Goal: Information Seeking & Learning: Learn about a topic

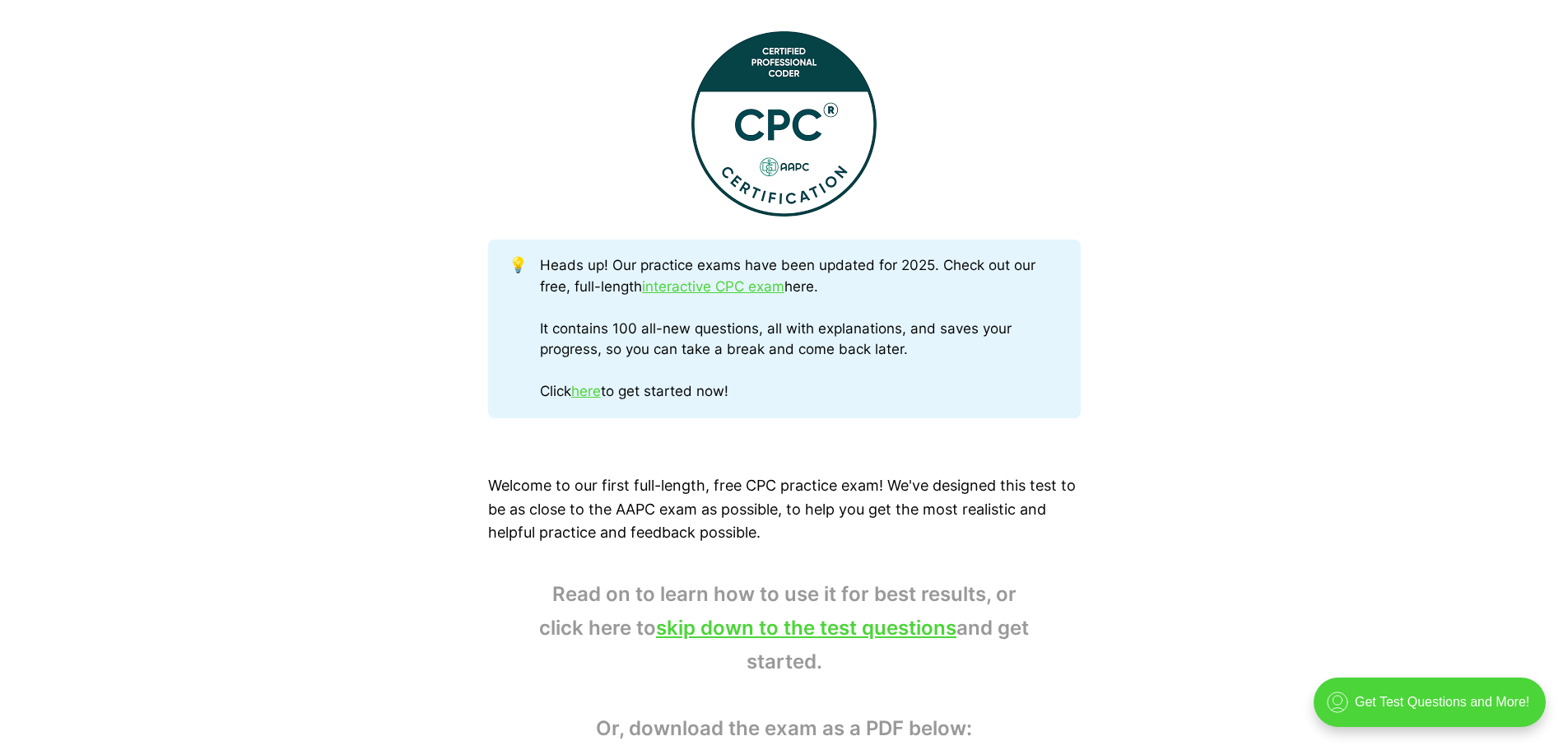
scroll to position [658, 0]
click at [747, 286] on link "interactive CPC exam" at bounding box center [713, 285] width 143 height 16
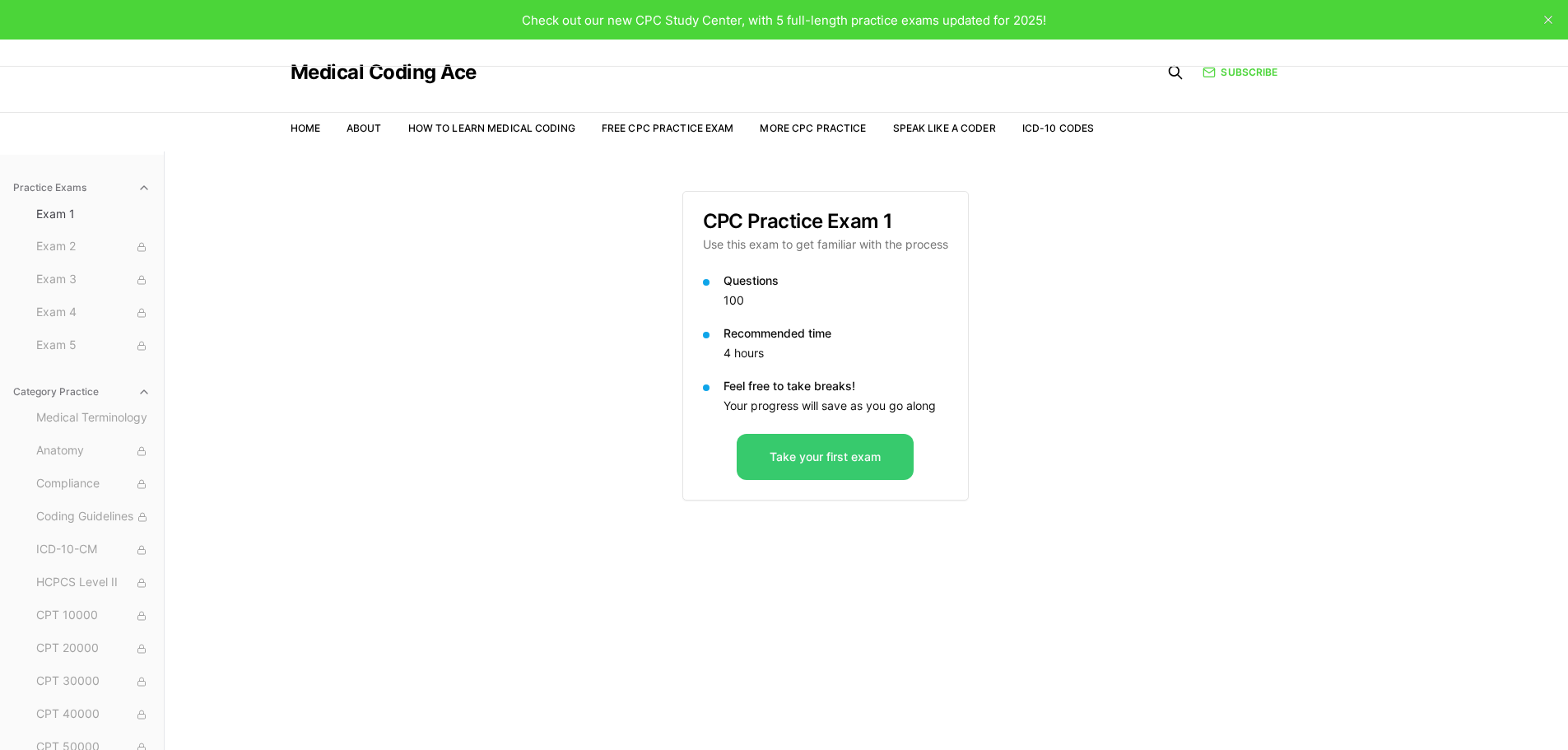
click at [810, 469] on button "Take your first exam" at bounding box center [825, 456] width 177 height 46
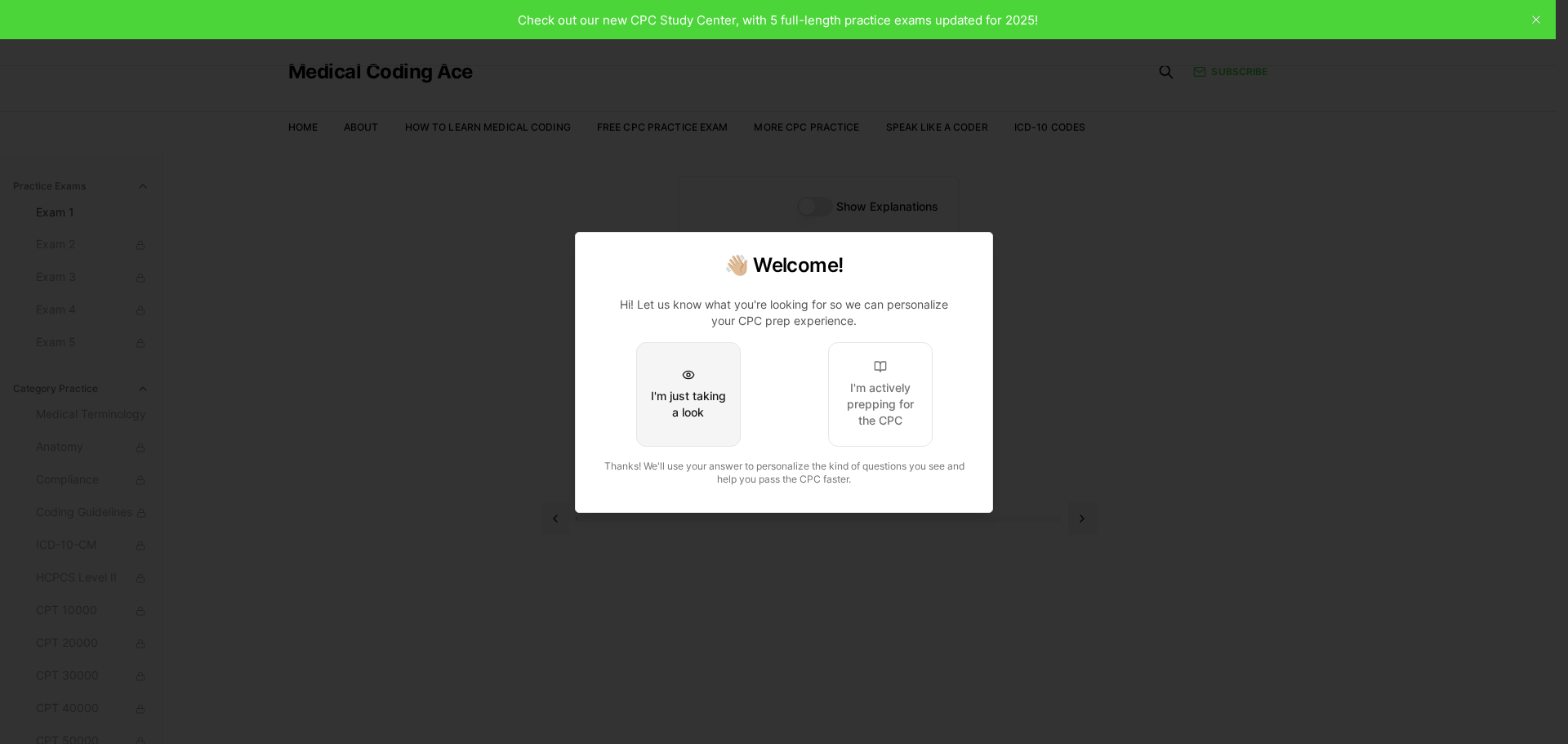
click at [709, 388] on div "I'm just taking a look" at bounding box center [688, 404] width 77 height 32
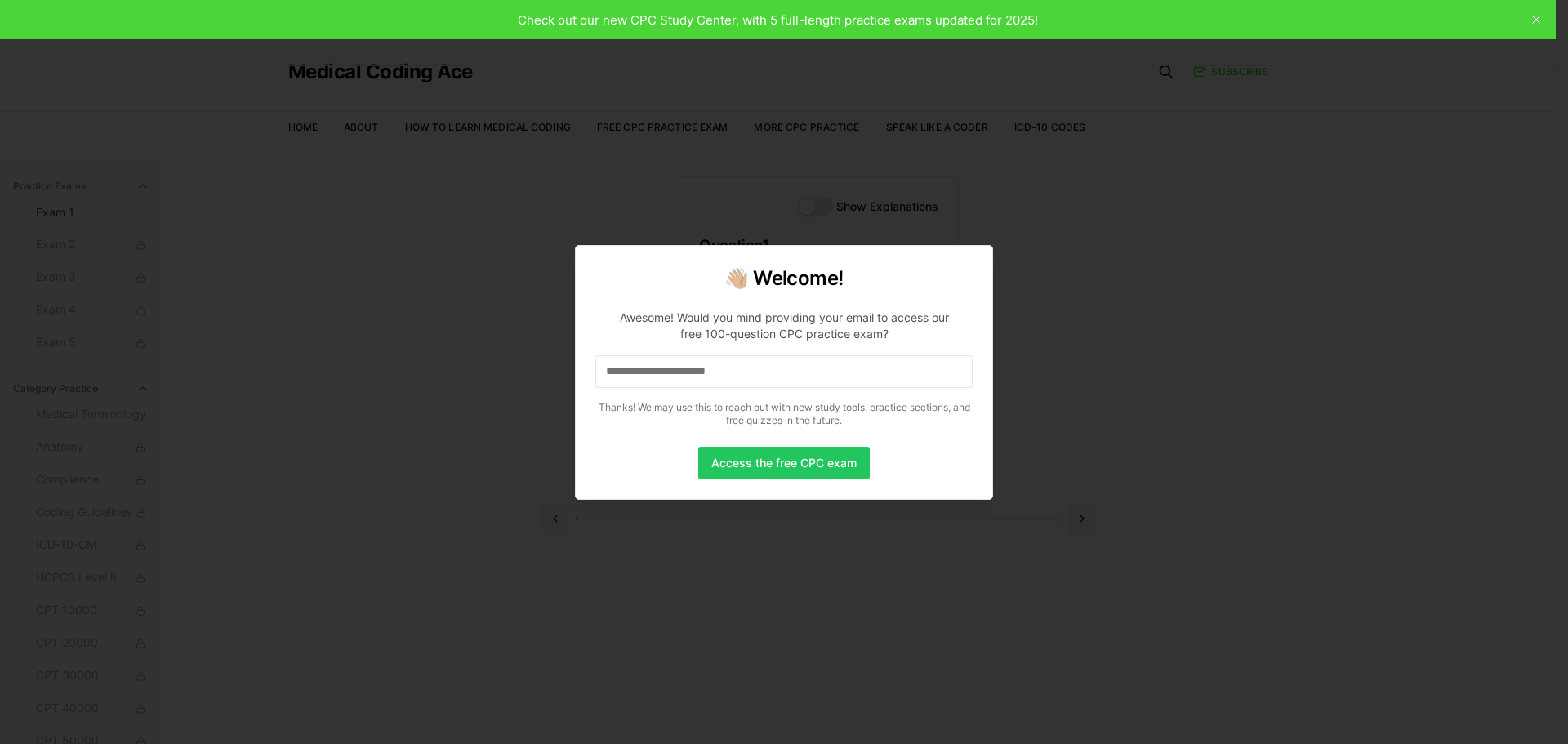
click at [775, 366] on input at bounding box center [784, 371] width 378 height 32
click at [775, 465] on button "Access the free CPC exam" at bounding box center [784, 463] width 172 height 32
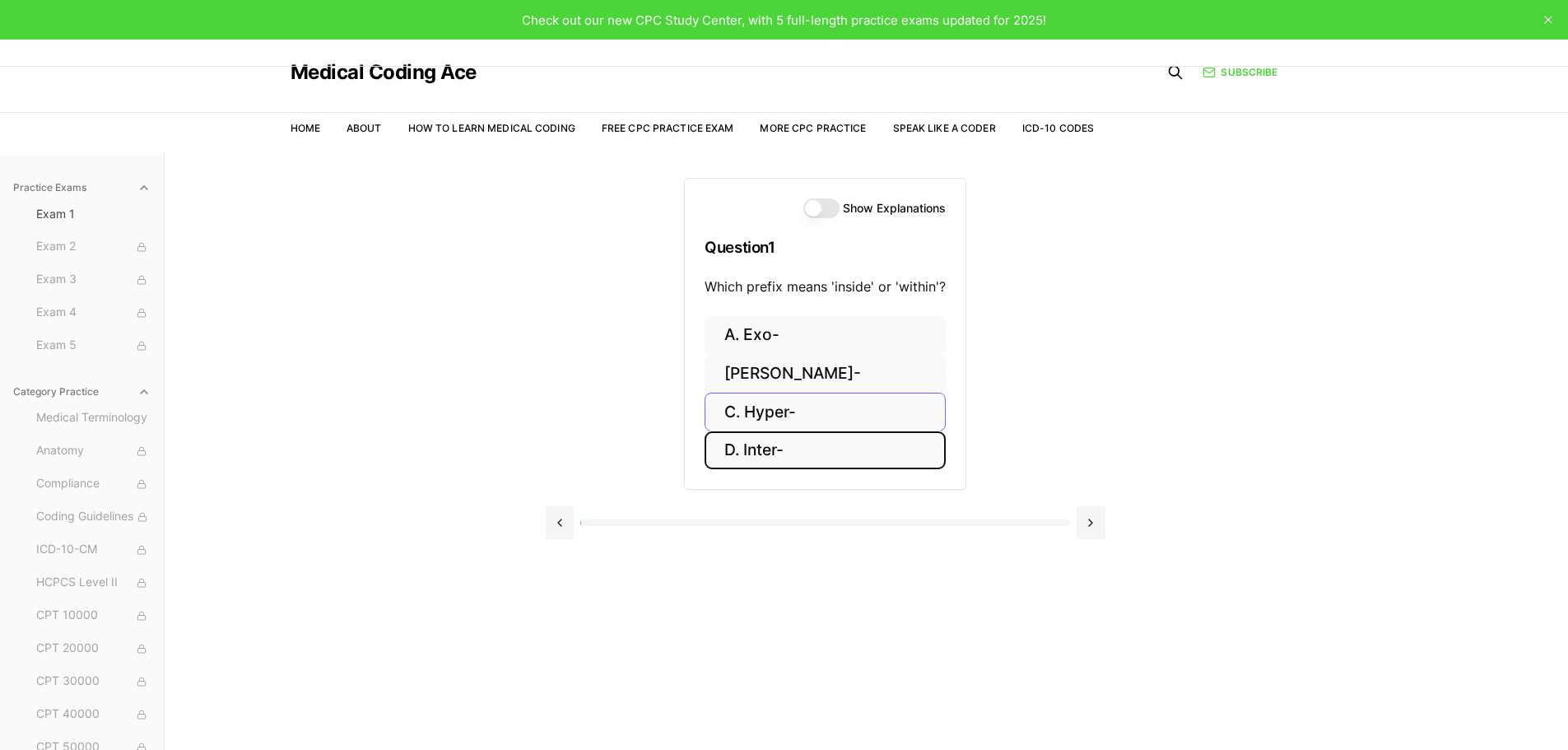
click at [778, 431] on button "D. Inter-" at bounding box center [826, 451] width 241 height 38
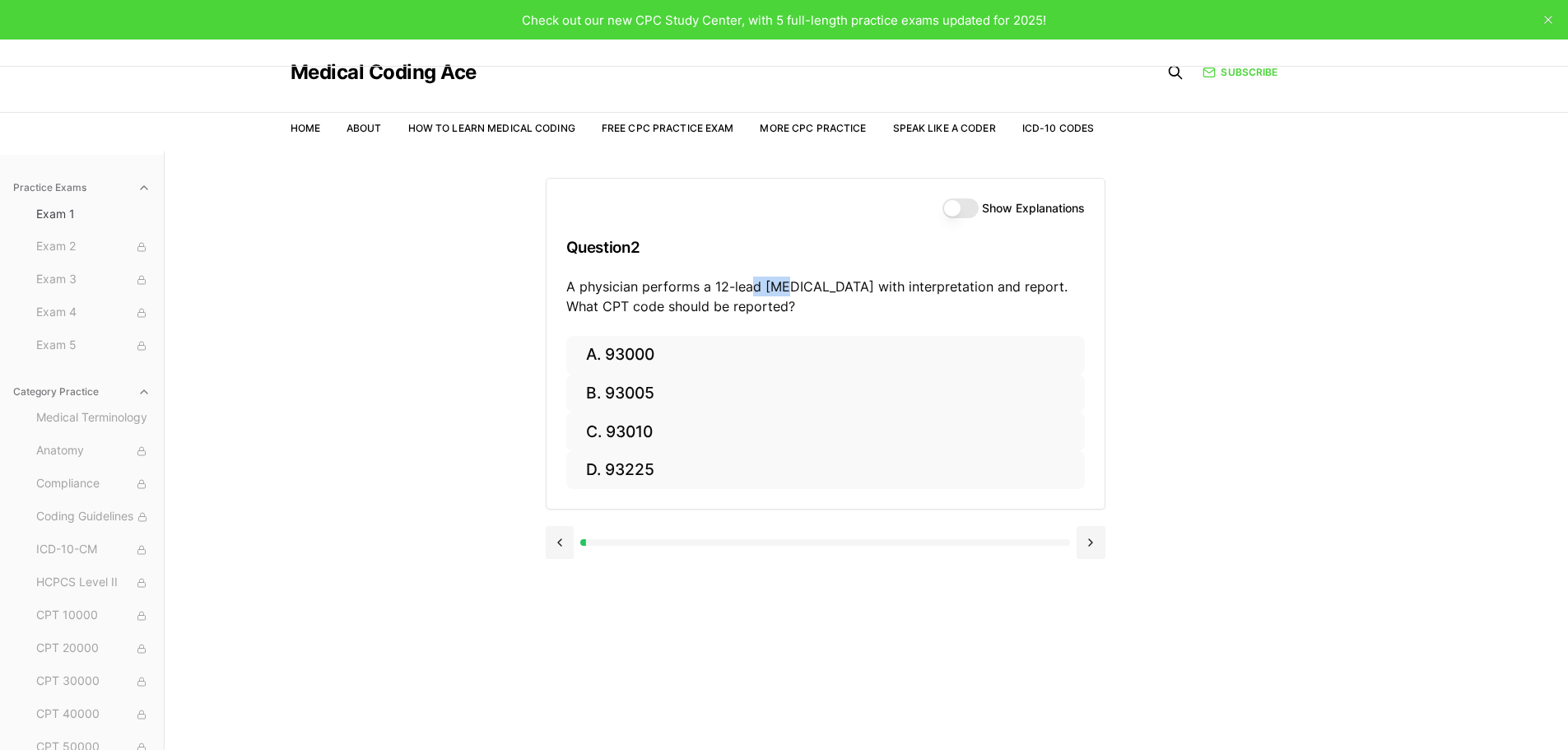
drag, startPoint x: 788, startPoint y: 292, endPoint x: 750, endPoint y: 291, distance: 38.0
click at [750, 291] on p "A physician performs a 12-lead ECG with interpretation and report. What CPT cod…" at bounding box center [826, 296] width 519 height 39
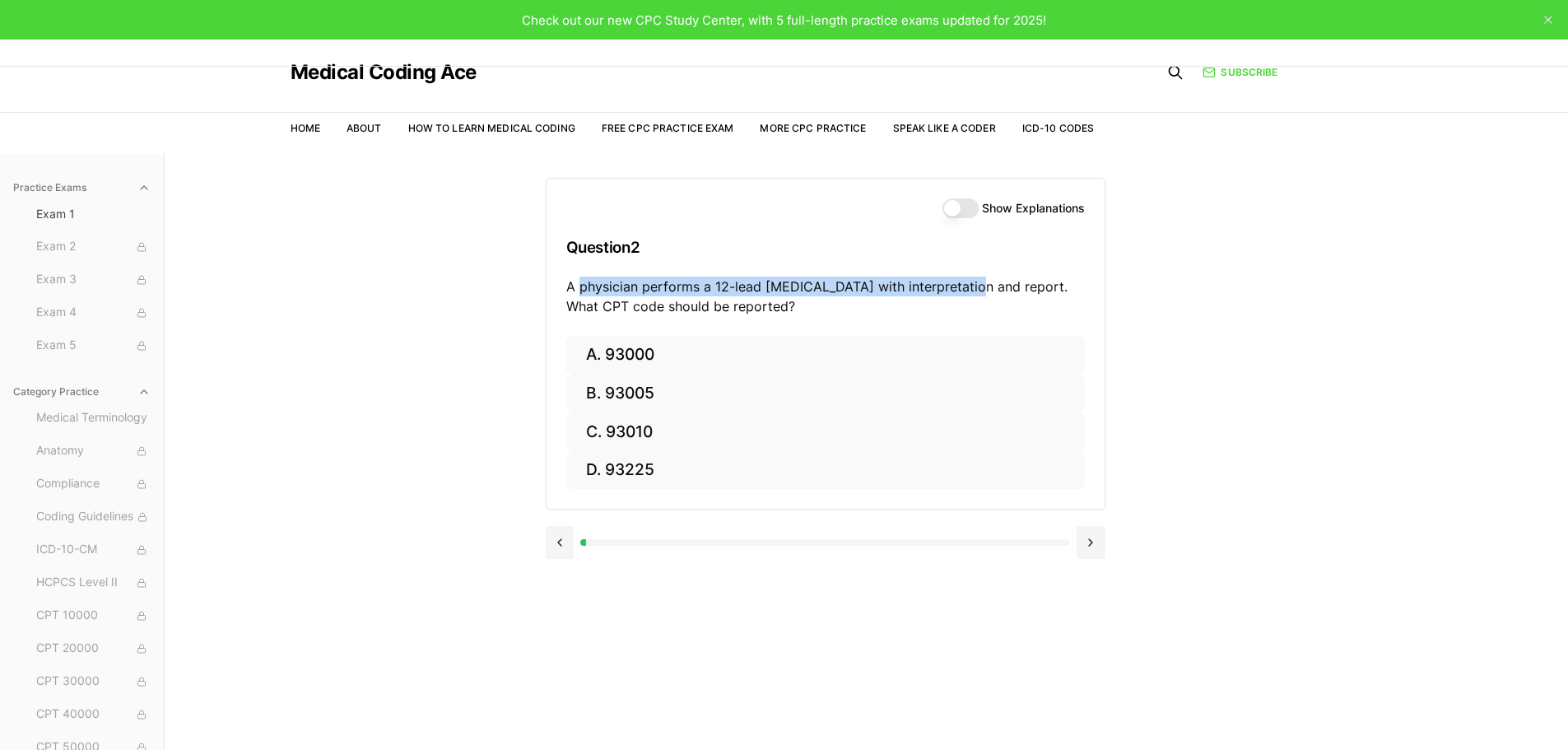
drag, startPoint x: 971, startPoint y: 288, endPoint x: 579, endPoint y: 293, distance: 392.0
click at [579, 293] on p "A physician performs a 12-lead ECG with interpretation and report. What CPT cod…" at bounding box center [826, 296] width 519 height 39
copy p "physician performs a 12-lead ECG with interpretation and repor"
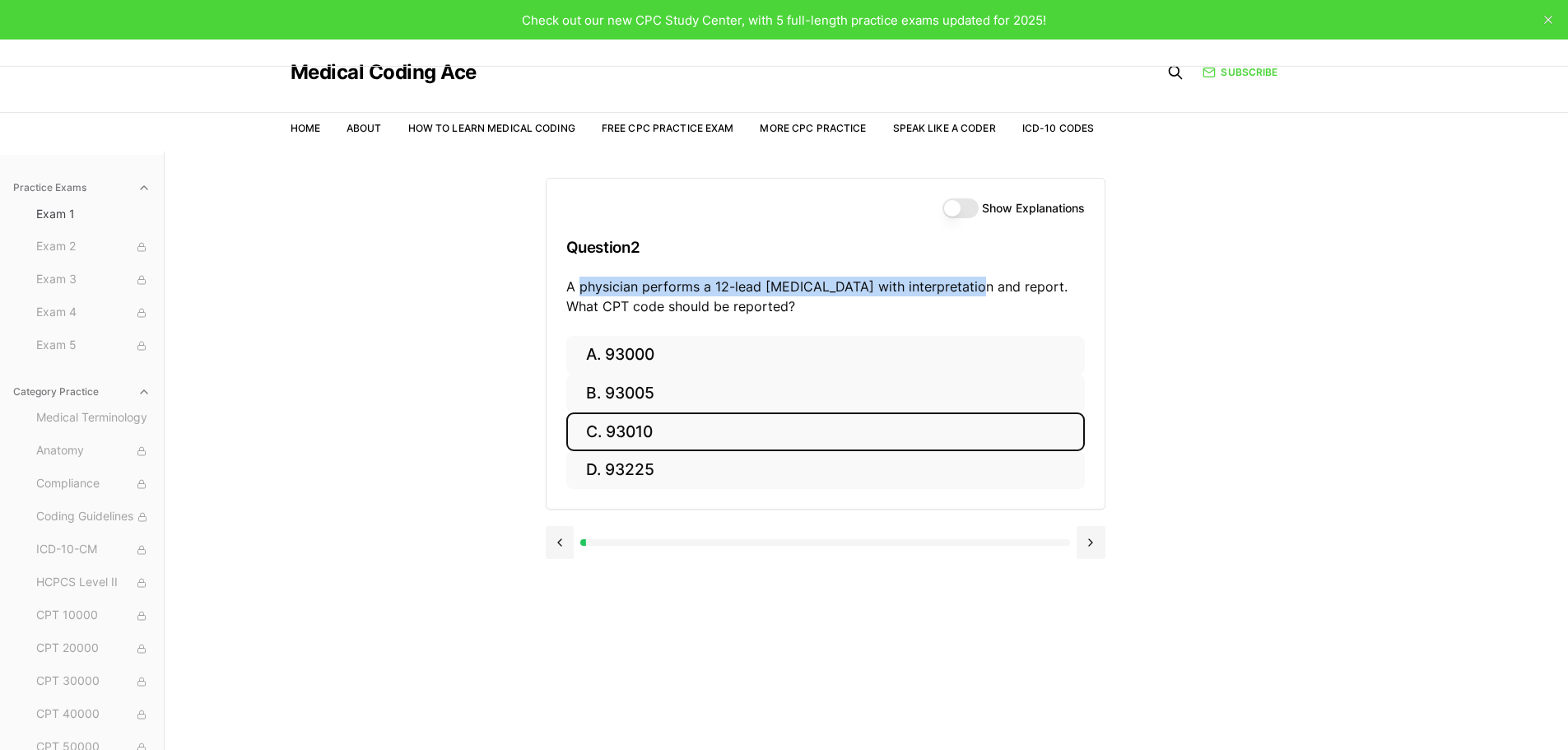
click at [656, 428] on button "C. 93010" at bounding box center [826, 431] width 519 height 38
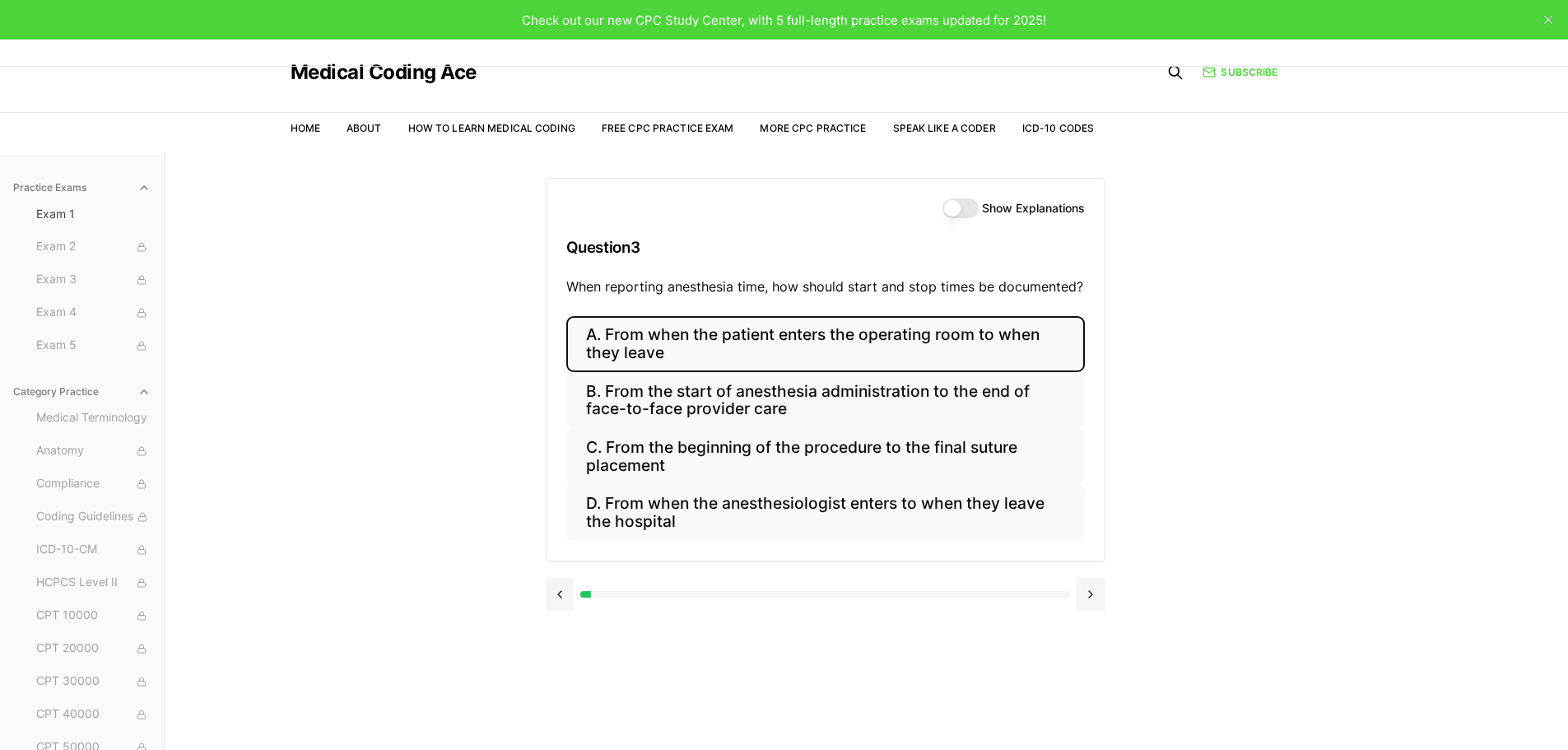
click at [756, 327] on button "A. From when the patient enters the operating room to when they leave" at bounding box center [826, 343] width 519 height 56
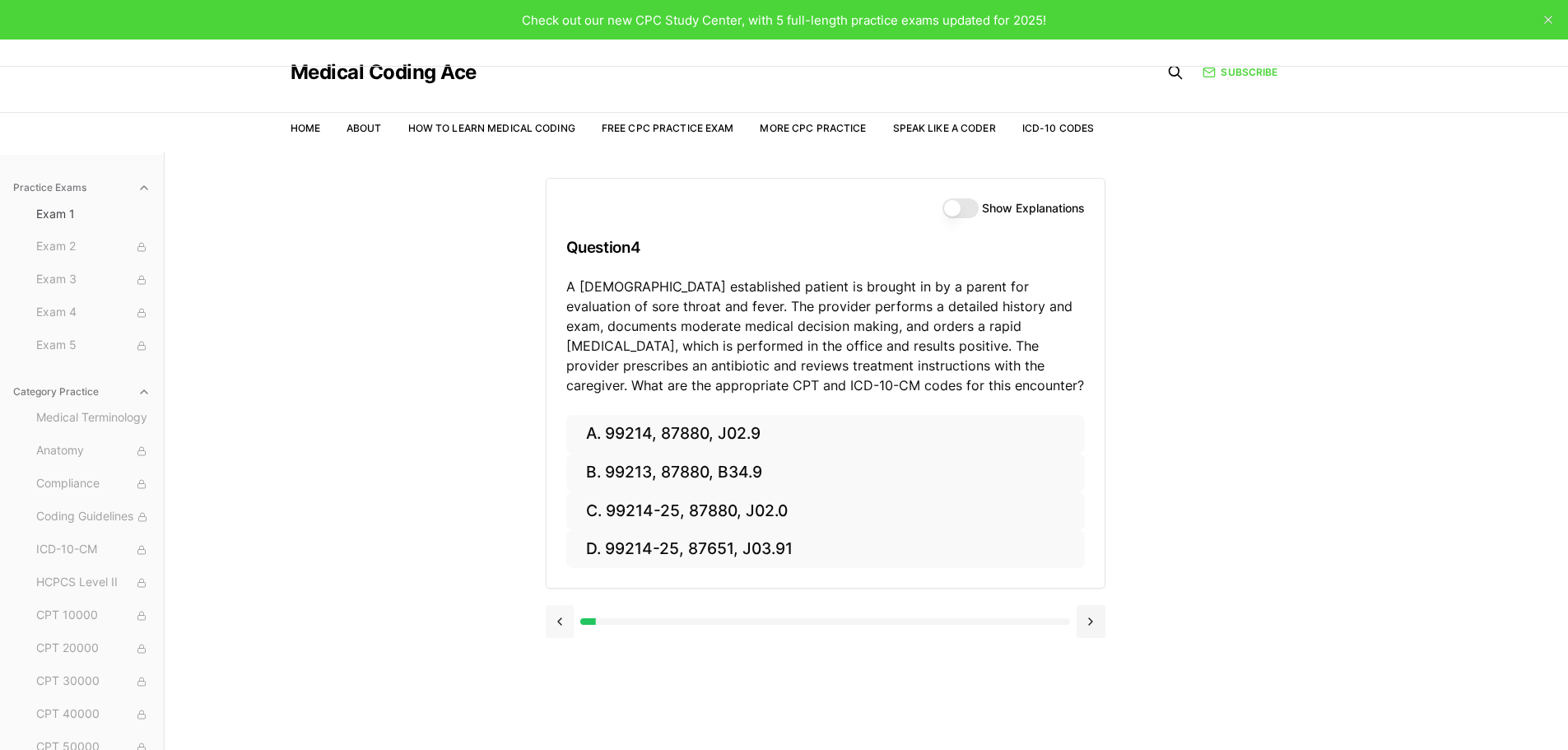
click at [566, 617] on button at bounding box center [561, 621] width 29 height 33
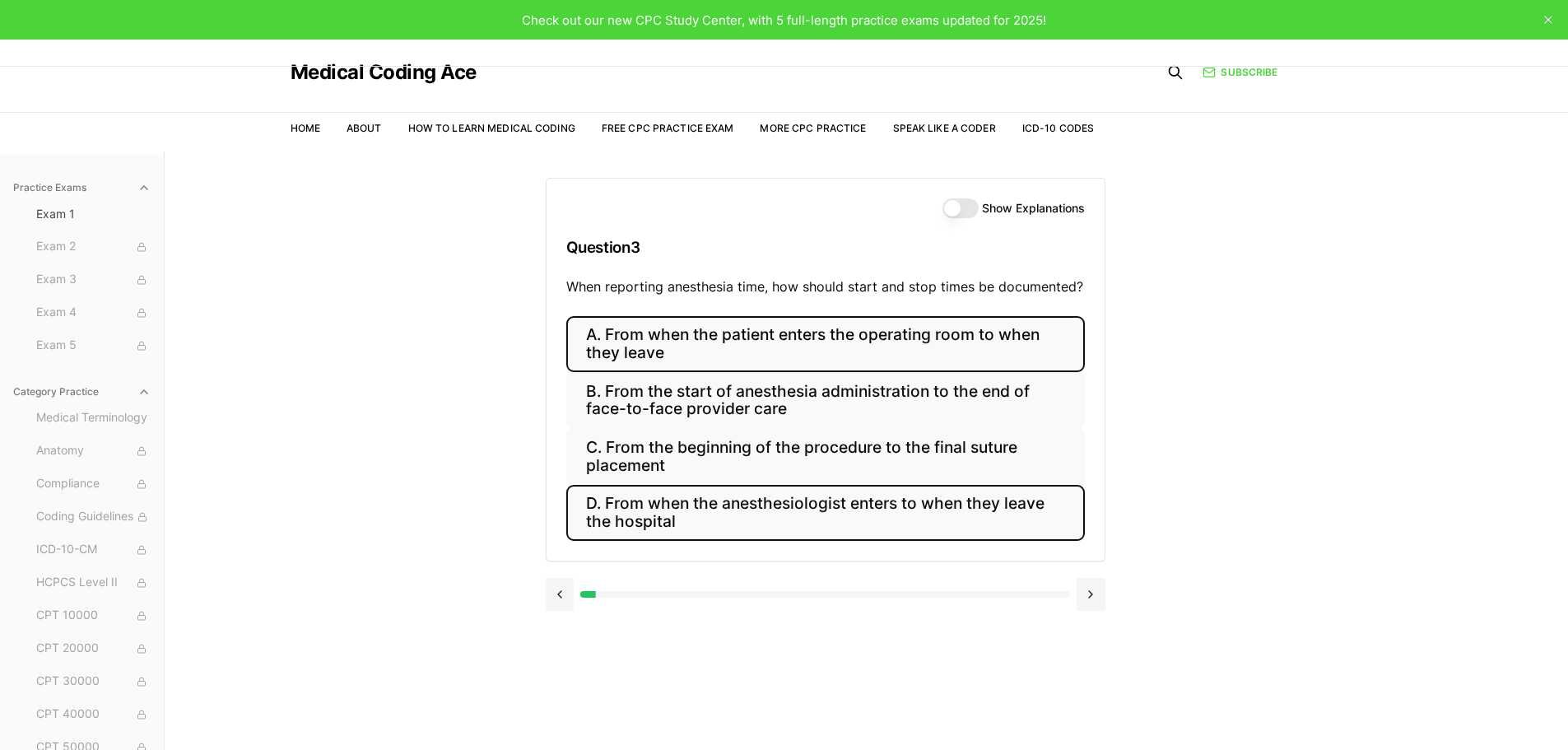
click at [753, 520] on button "D. From when the anesthesiologist enters to when they leave the hospital" at bounding box center [826, 513] width 519 height 56
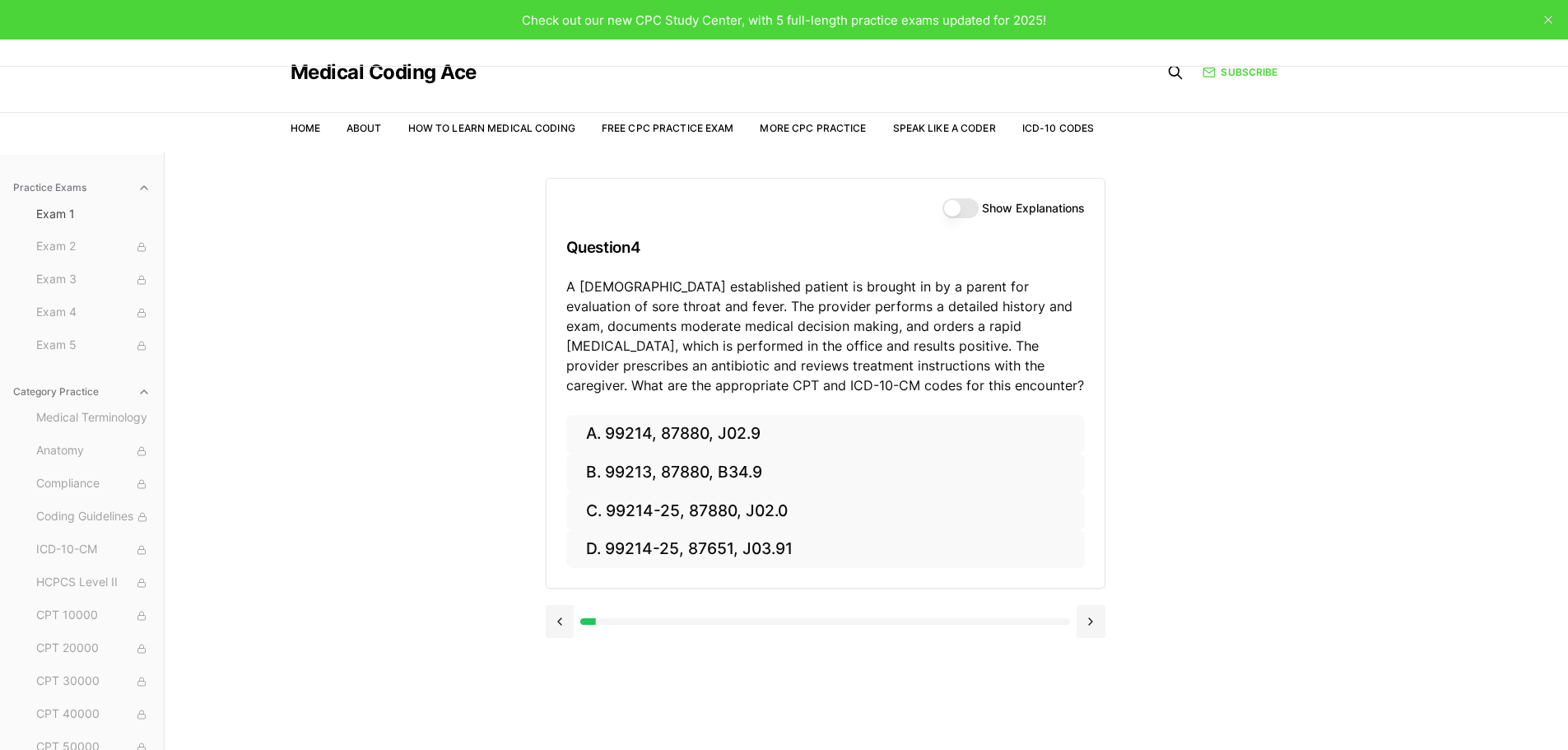
click at [958, 212] on button "Show Explanations" at bounding box center [961, 208] width 36 height 20
click at [571, 617] on button at bounding box center [561, 621] width 29 height 33
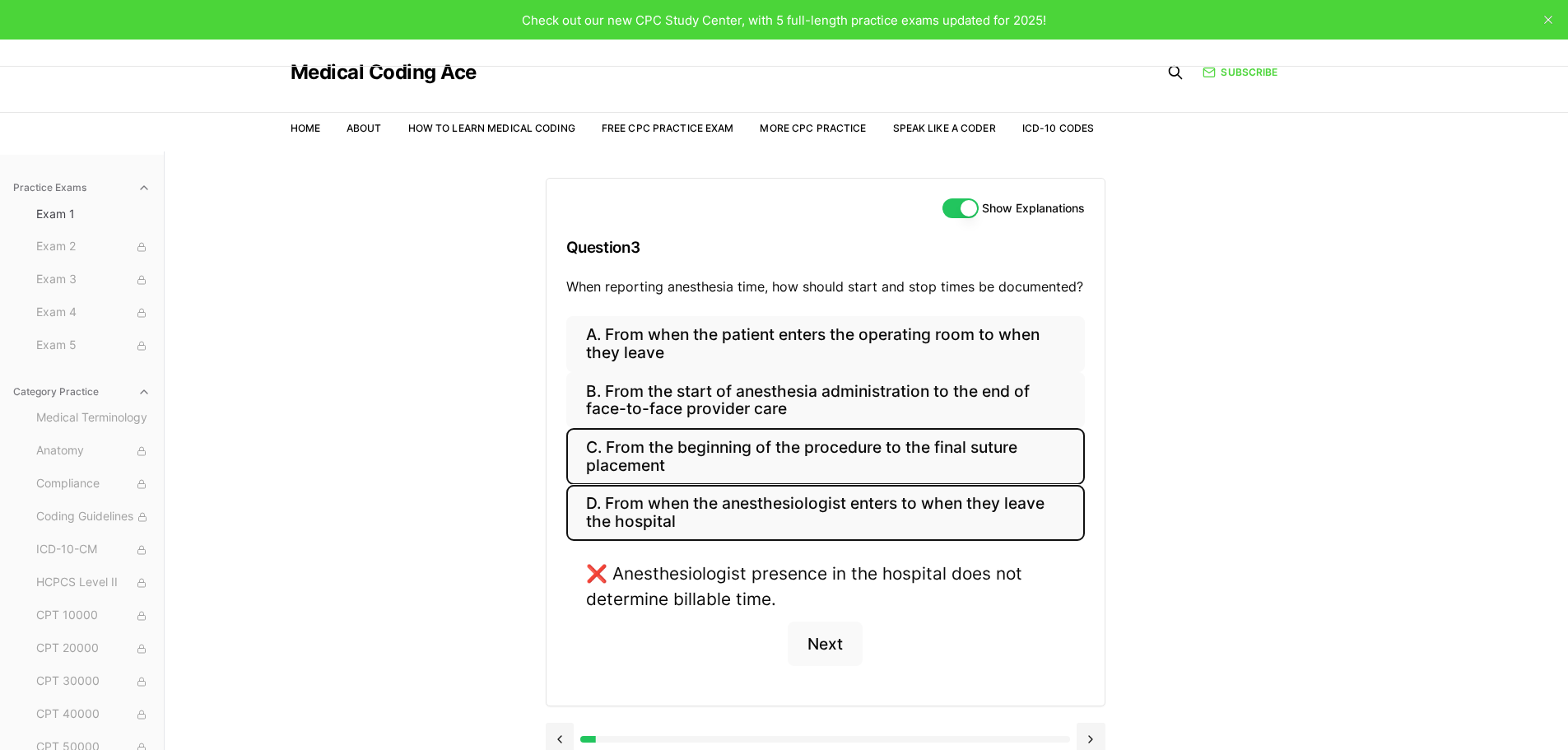
click at [633, 445] on button "C. From the beginning of the procedure to the final suture placement" at bounding box center [826, 455] width 519 height 56
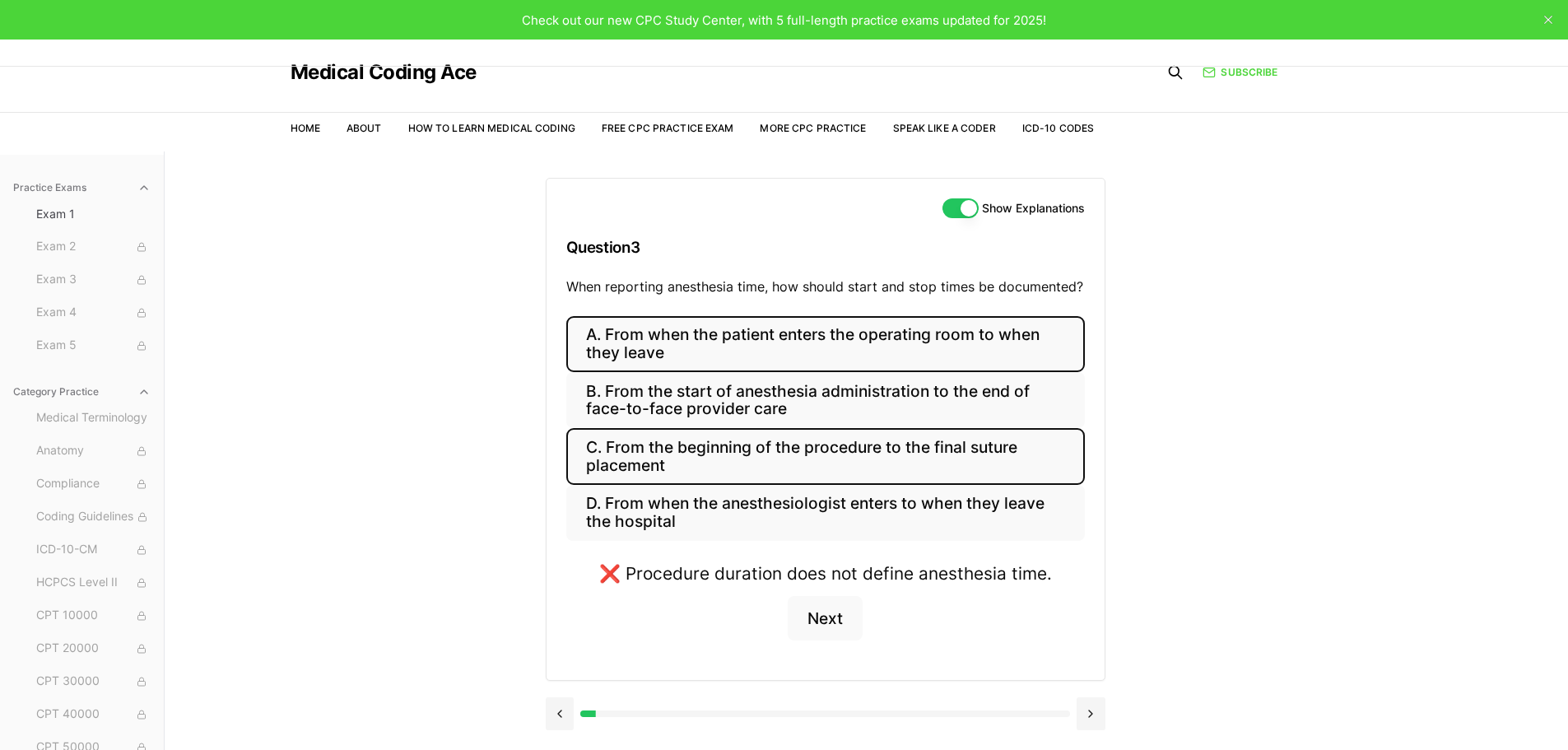
click at [630, 342] on button "A. From when the patient enters the operating room to when they leave" at bounding box center [826, 343] width 519 height 56
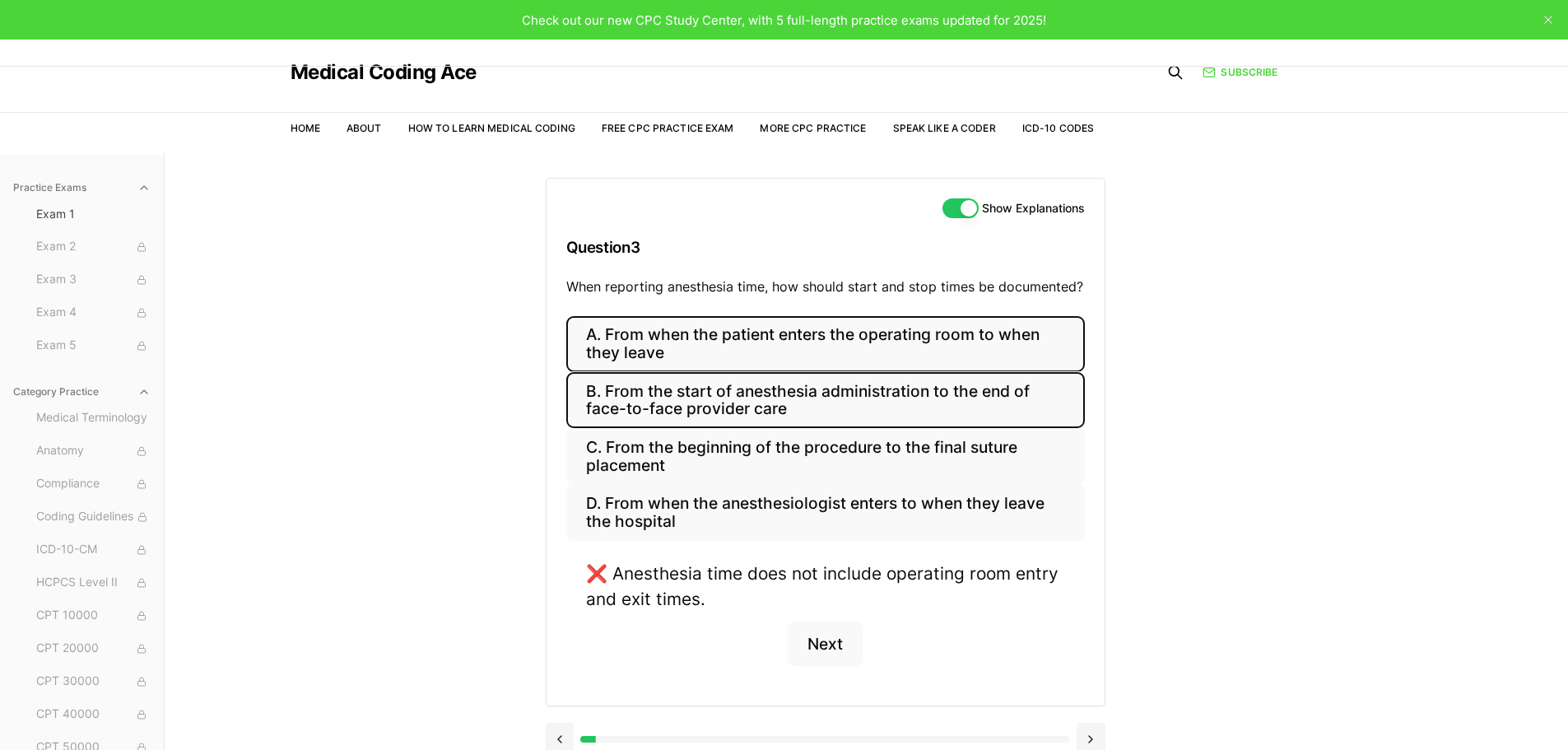
click at [643, 400] on button "B. From the start of anesthesia administration to the end of face-to-face provi…" at bounding box center [826, 400] width 519 height 56
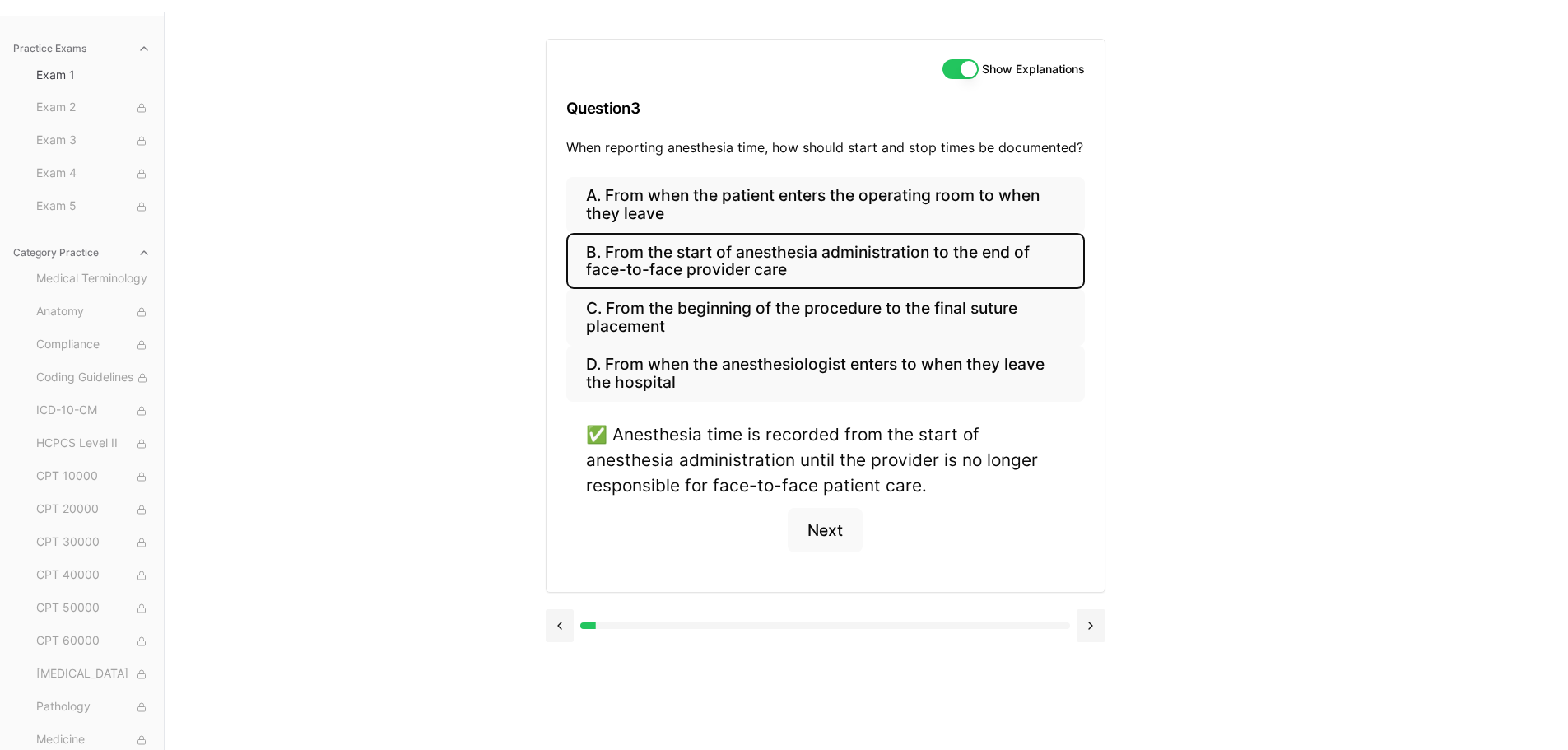
scroll to position [151, 0]
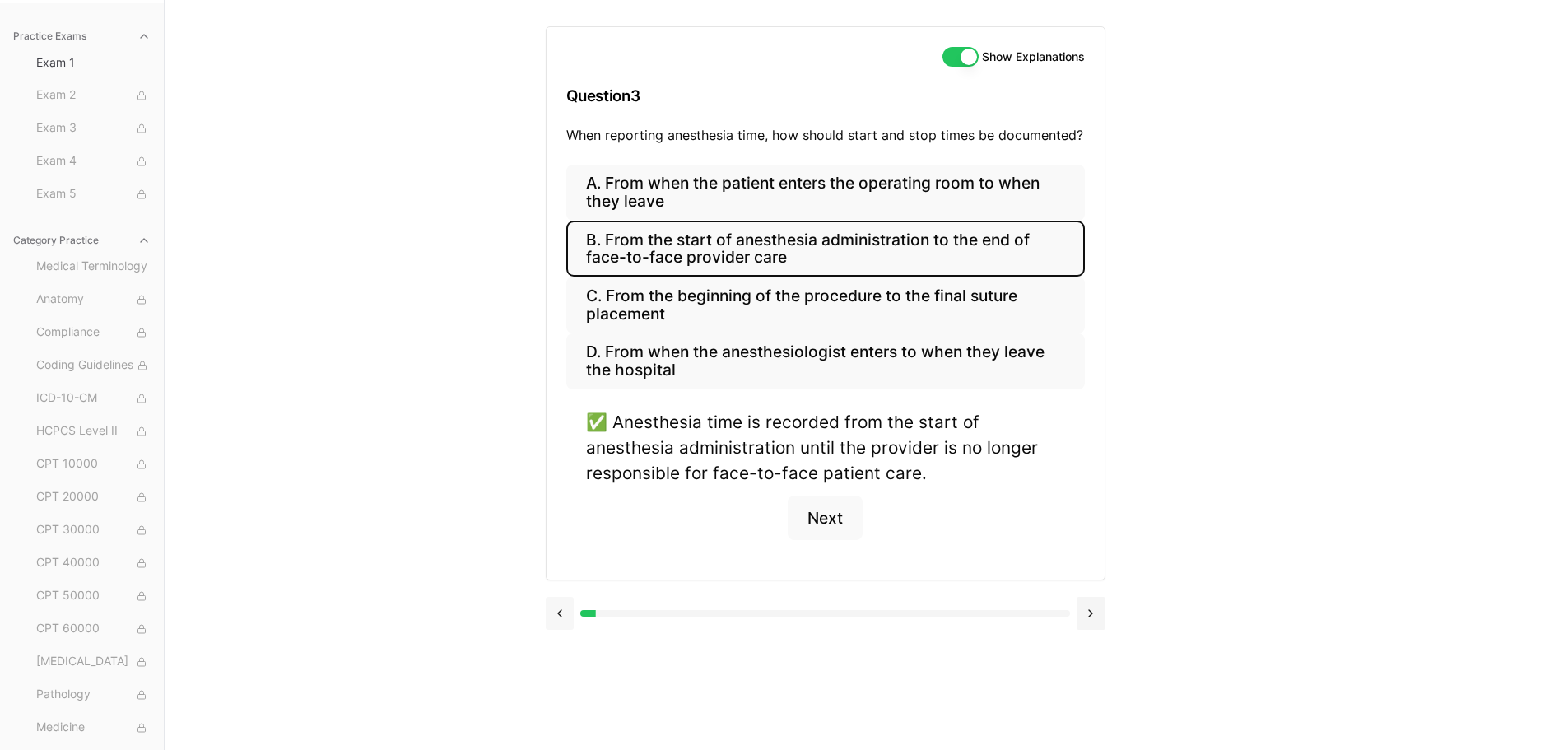
click at [563, 617] on button at bounding box center [561, 613] width 29 height 33
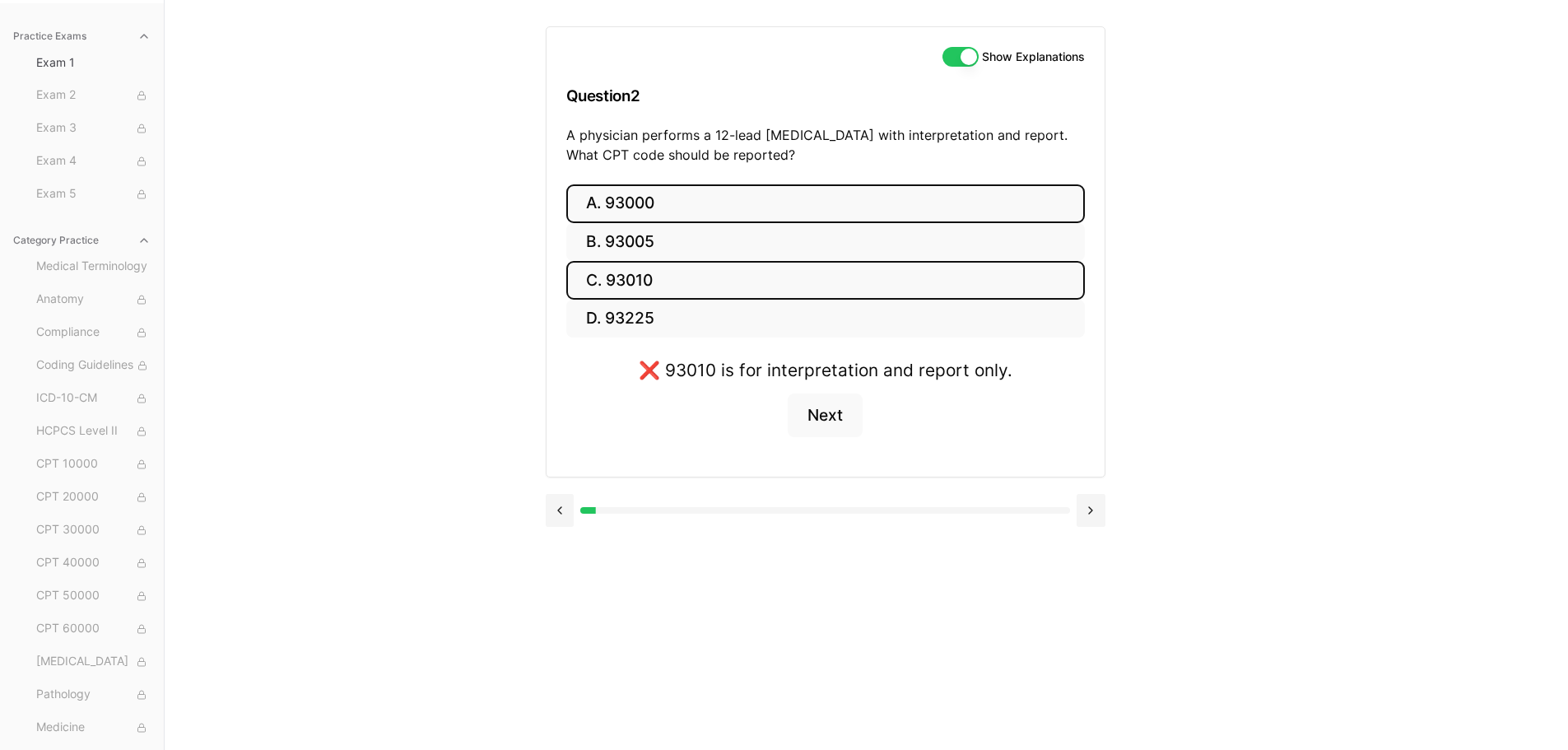
click at [664, 198] on button "A. 93000" at bounding box center [826, 204] width 519 height 38
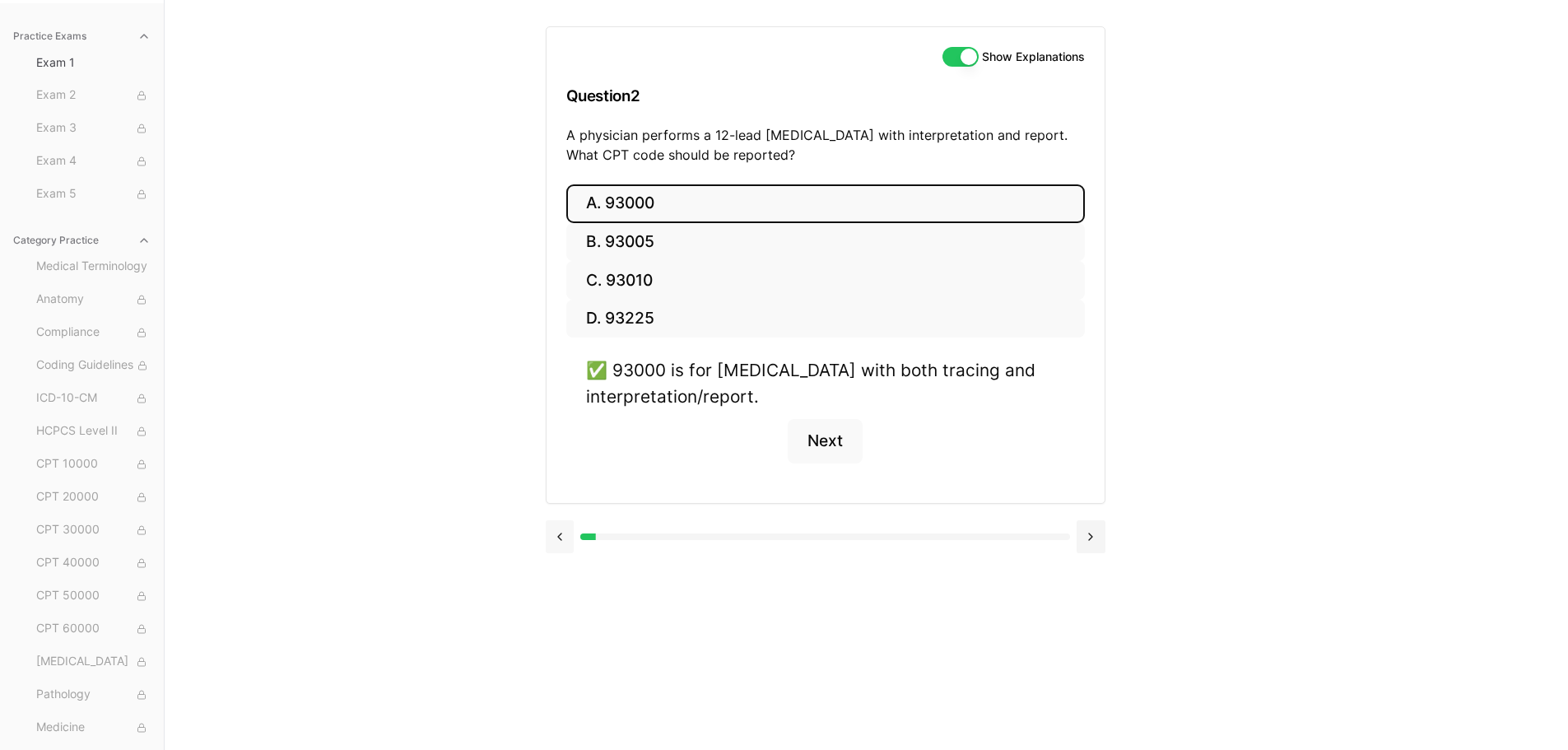
click at [567, 545] on button at bounding box center [561, 537] width 29 height 33
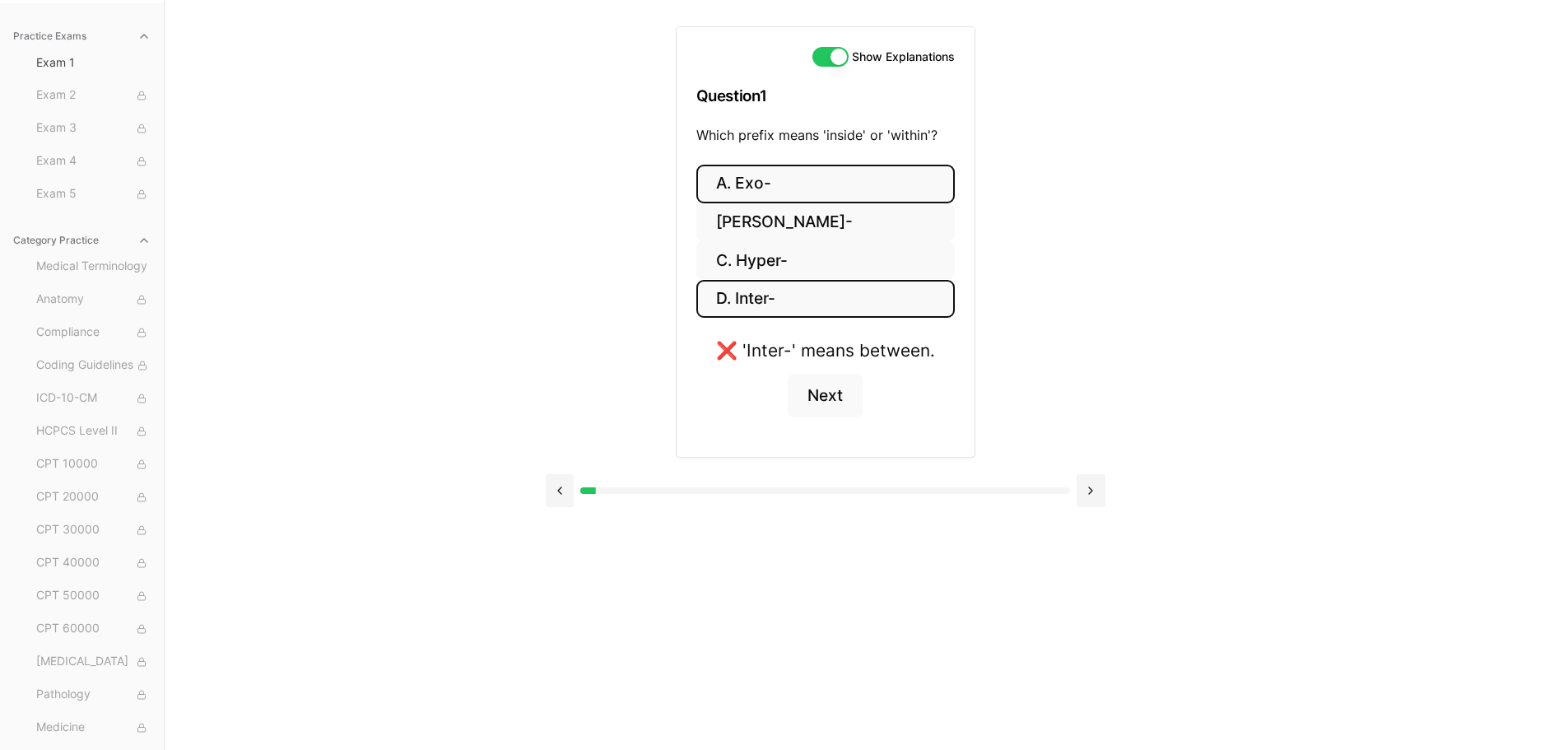
click at [776, 184] on button "A. Exo-" at bounding box center [826, 184] width 258 height 38
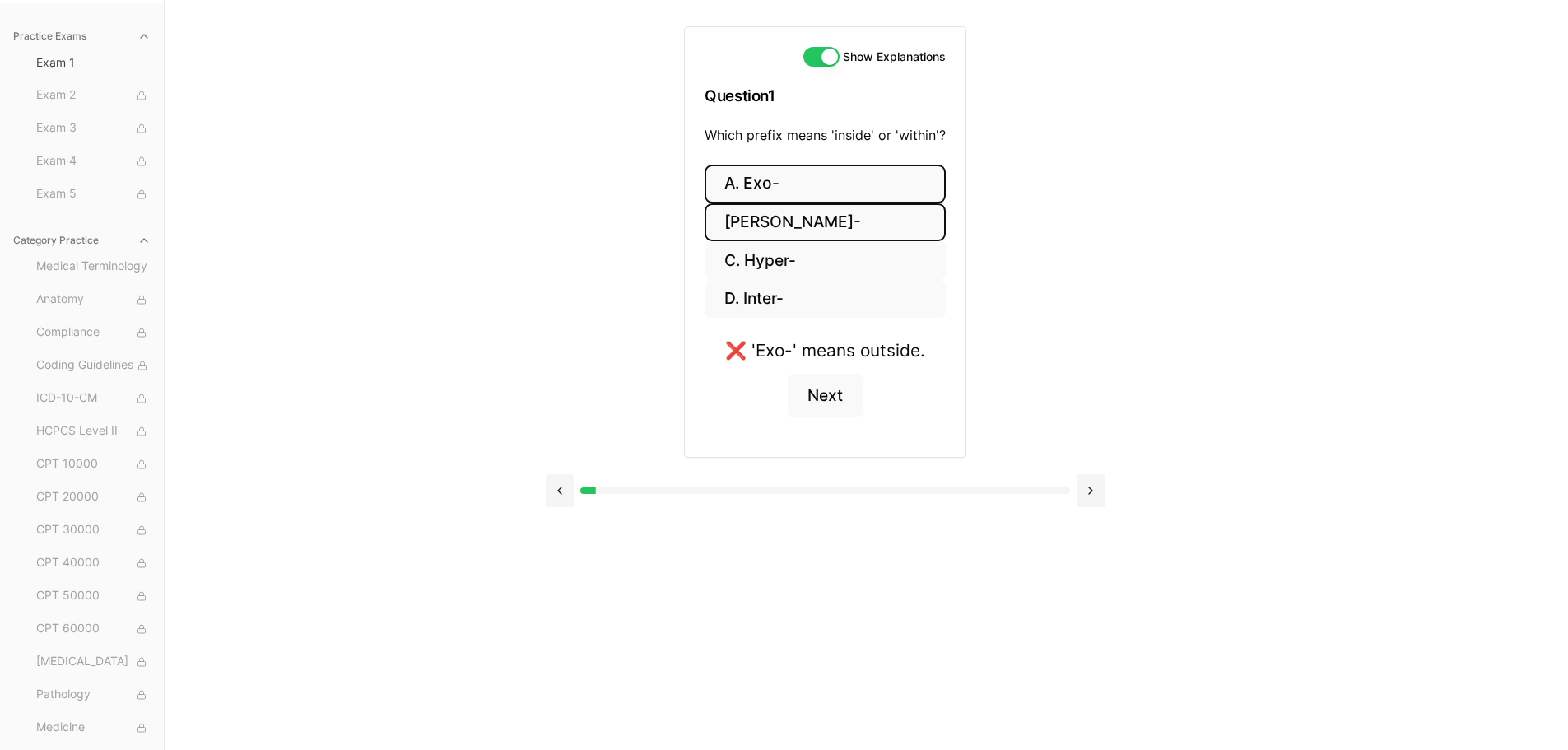
click at [776, 219] on button "B. Endo-" at bounding box center [826, 223] width 241 height 38
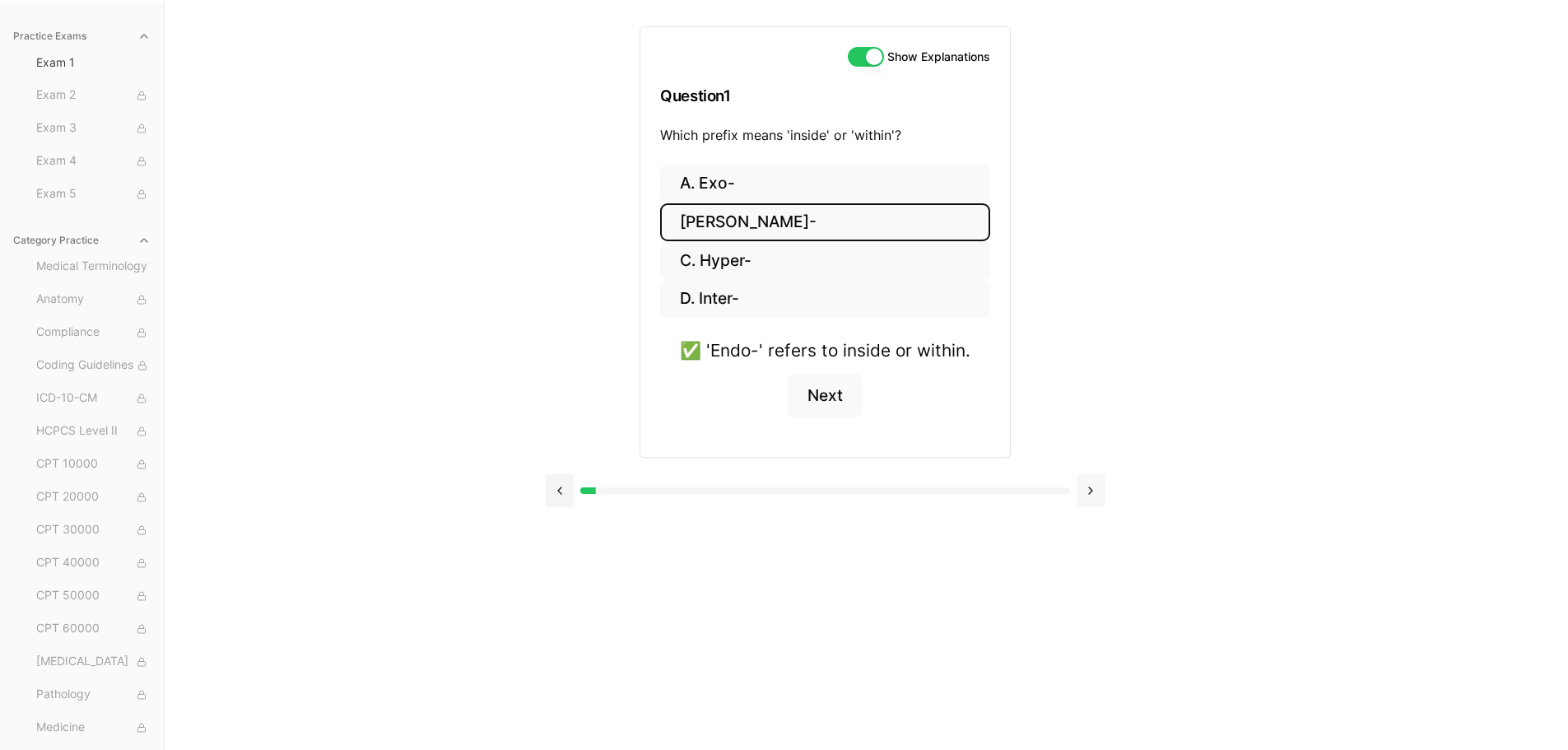
click at [1083, 482] on button at bounding box center [1092, 491] width 29 height 33
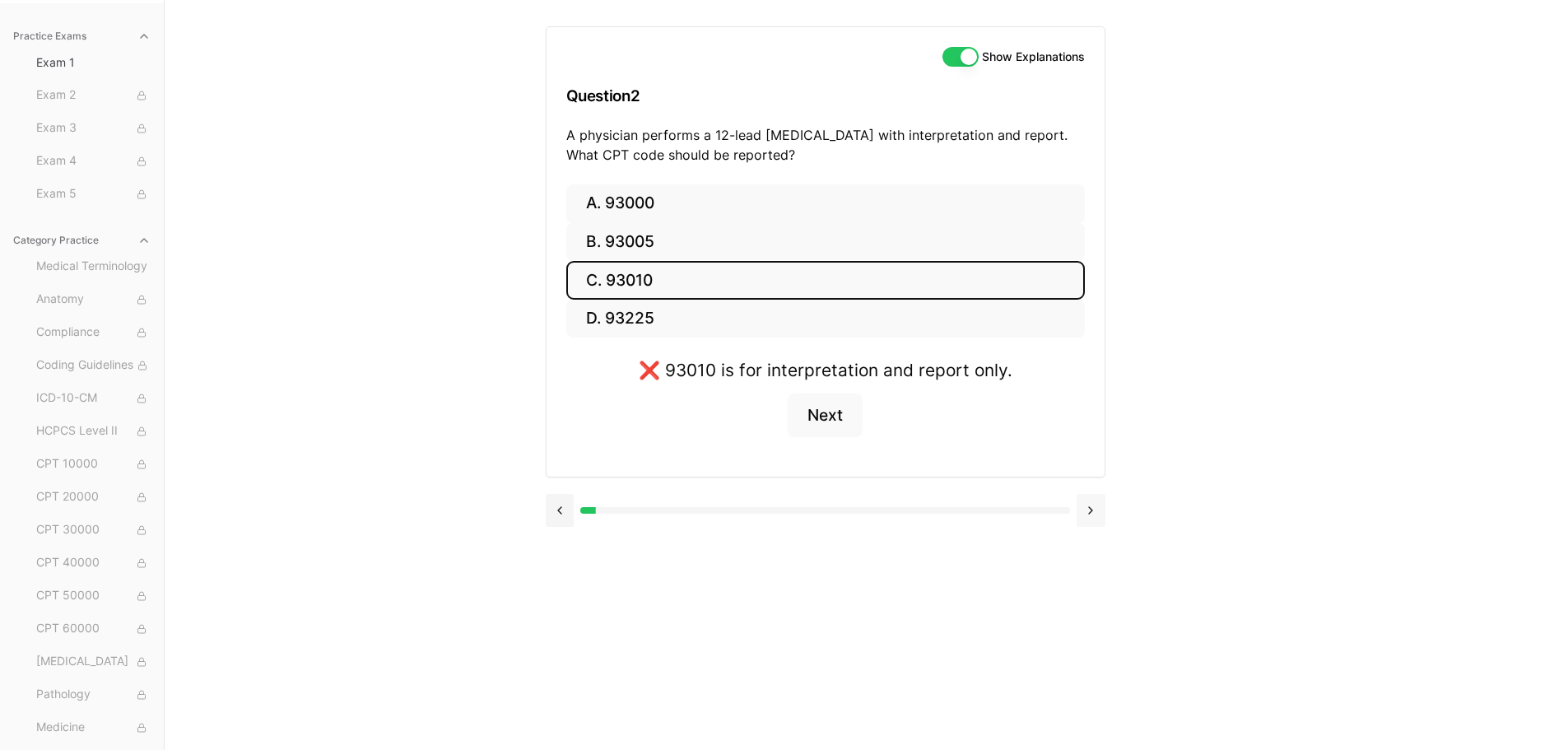
click at [1083, 482] on div at bounding box center [826, 508] width 560 height 62
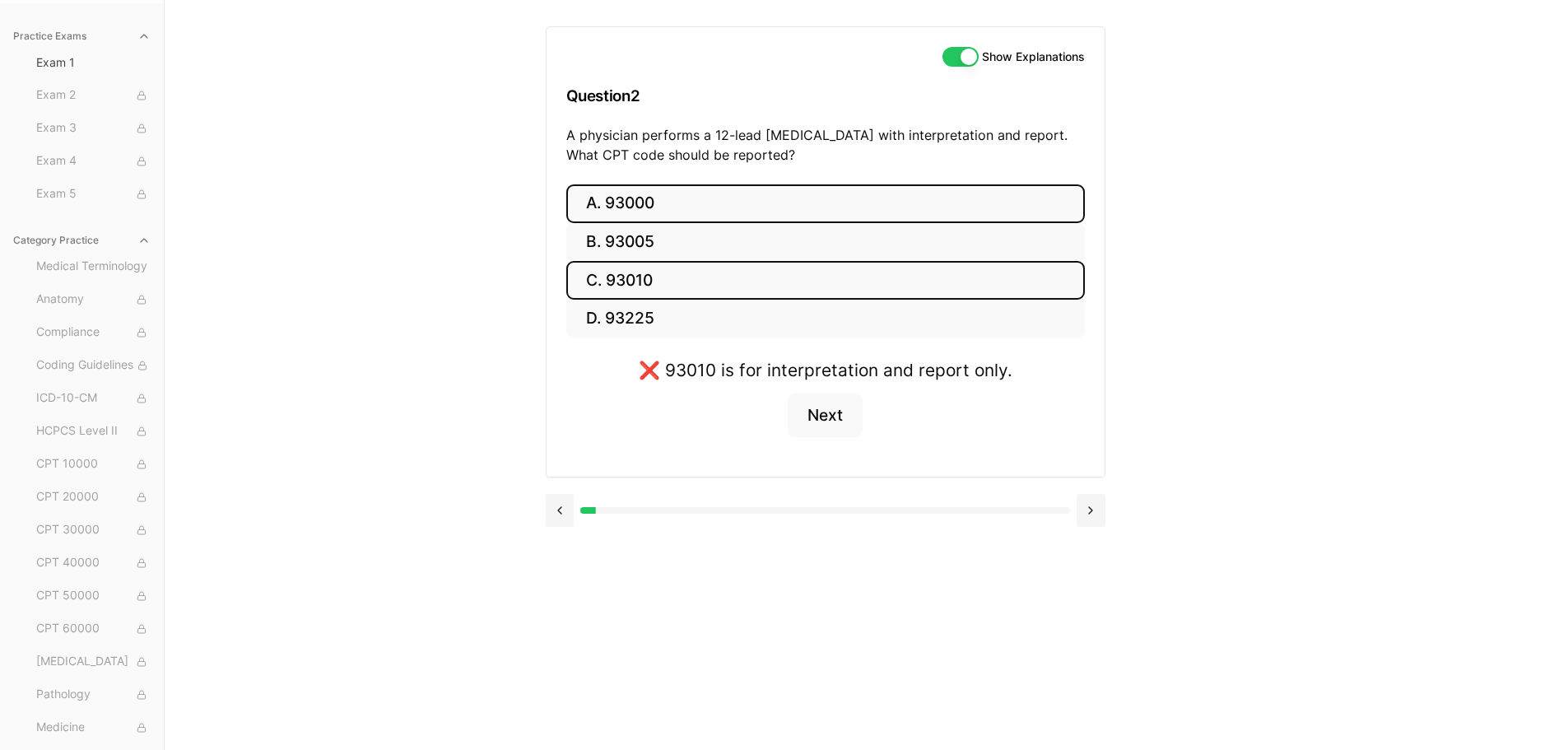
click at [675, 205] on button "A. 93000" at bounding box center [826, 204] width 519 height 38
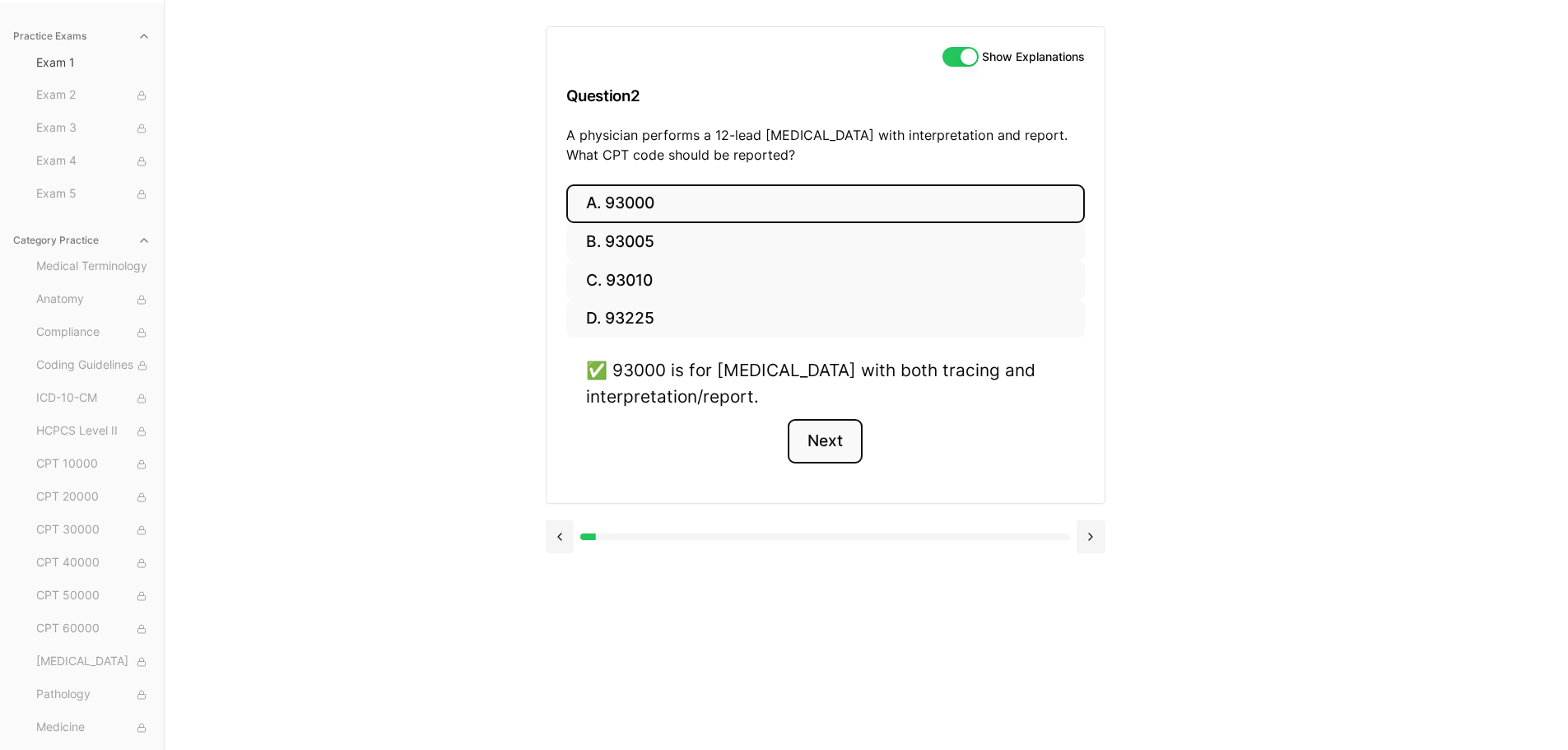
click at [833, 452] on button "Next" at bounding box center [826, 441] width 75 height 44
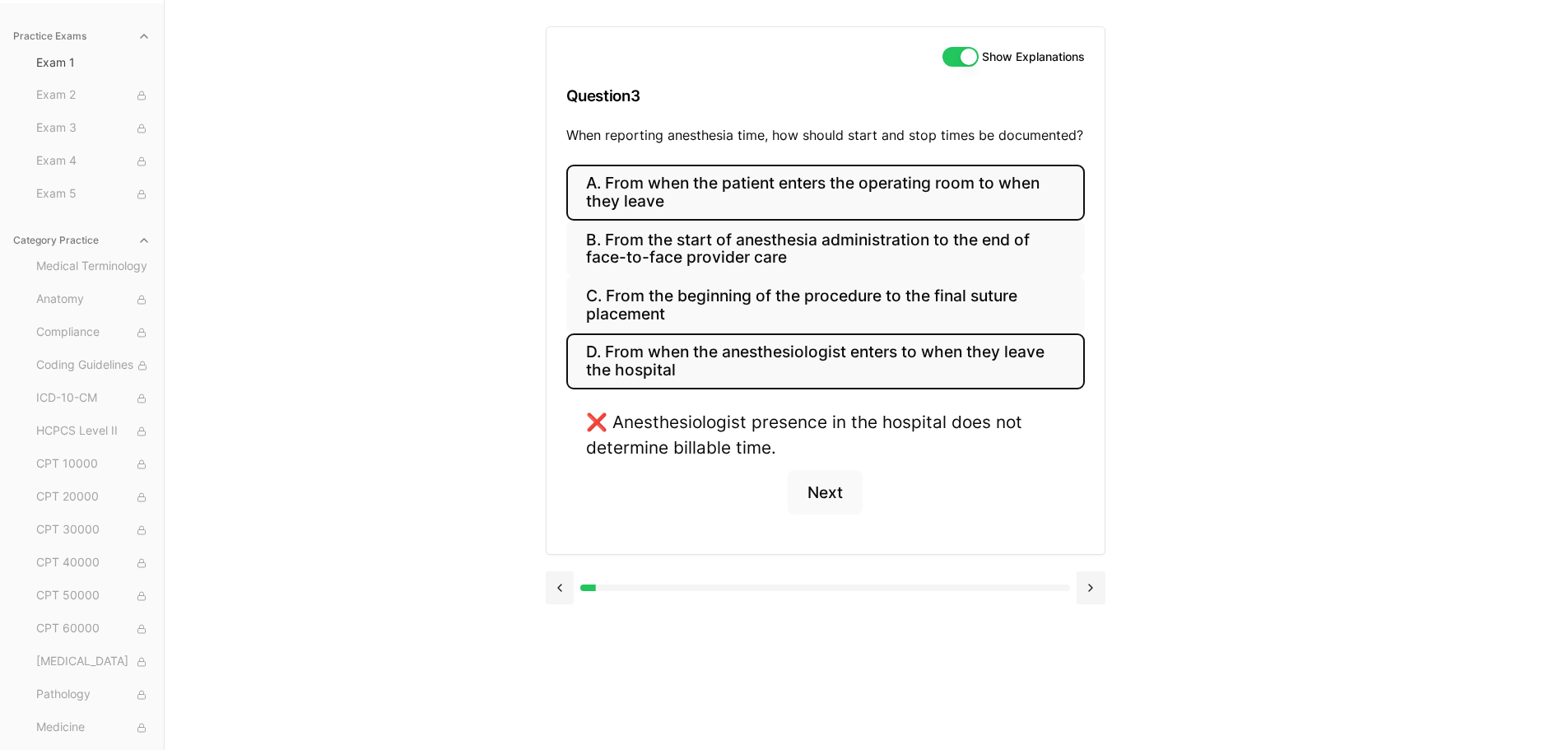
click at [718, 183] on button "A. From when the patient enters the operating room to when they leave" at bounding box center [826, 192] width 519 height 56
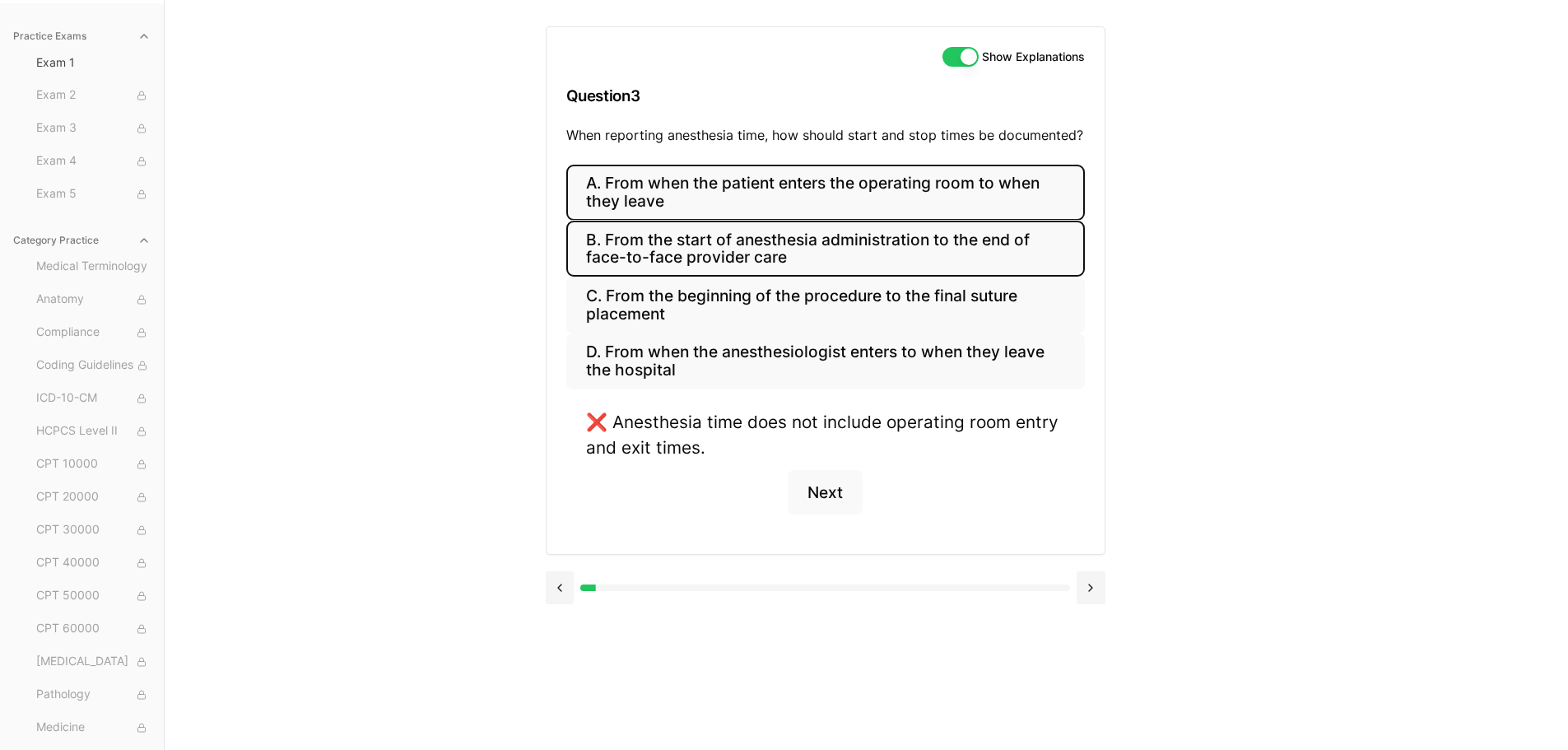
click at [703, 243] on button "B. From the start of anesthesia administration to the end of face-to-face provi…" at bounding box center [826, 249] width 519 height 56
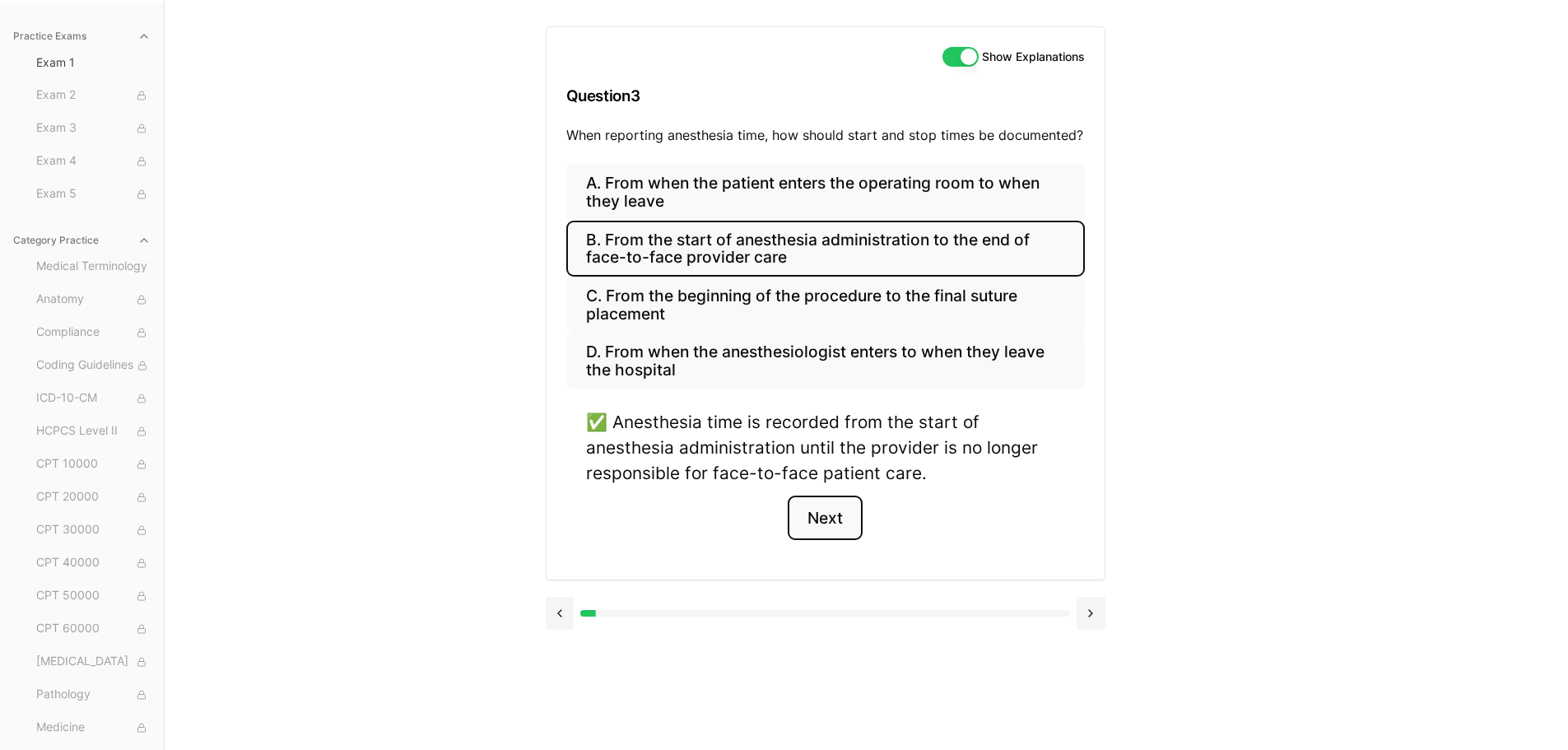
click at [811, 529] on button "Next" at bounding box center [826, 518] width 75 height 44
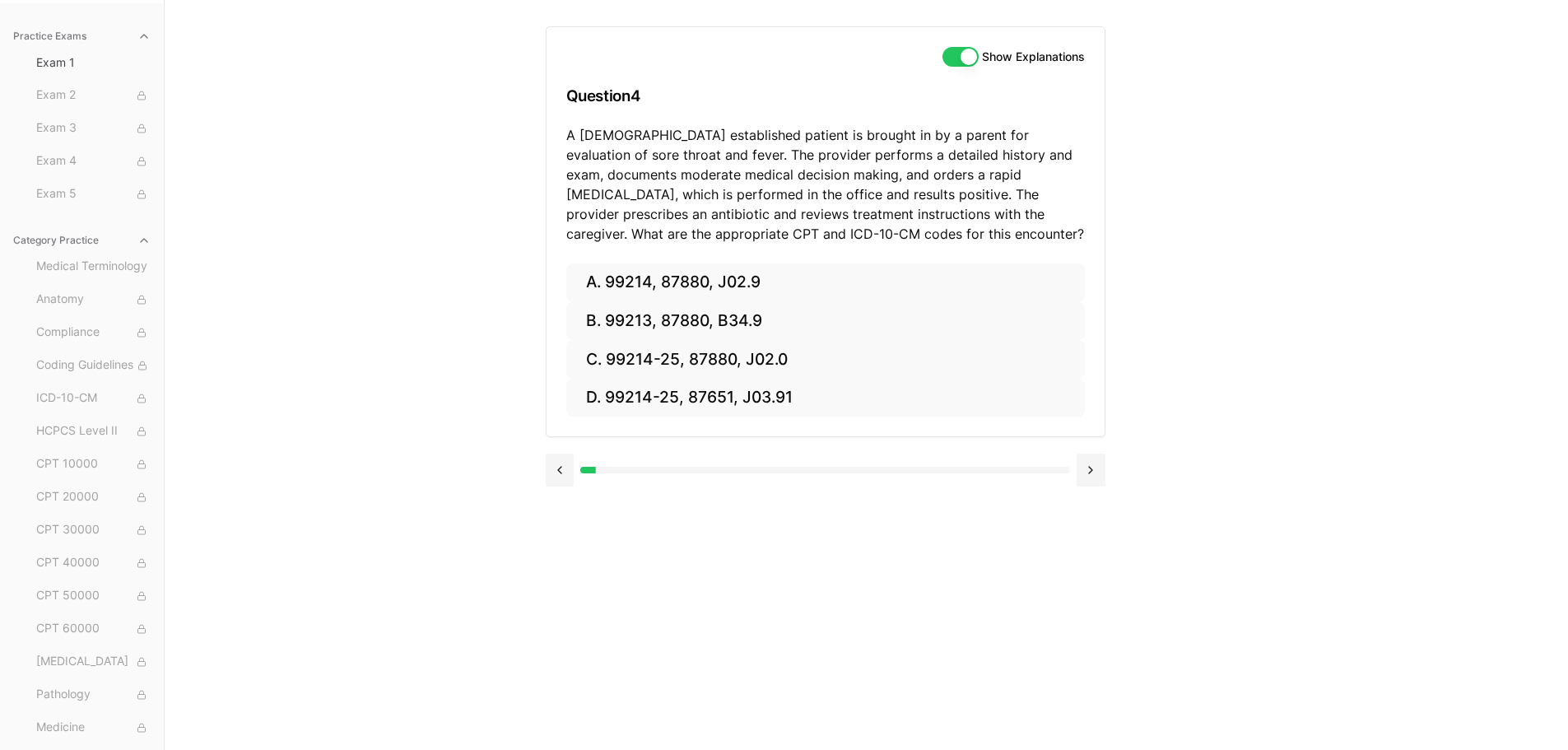
scroll to position [69, 0]
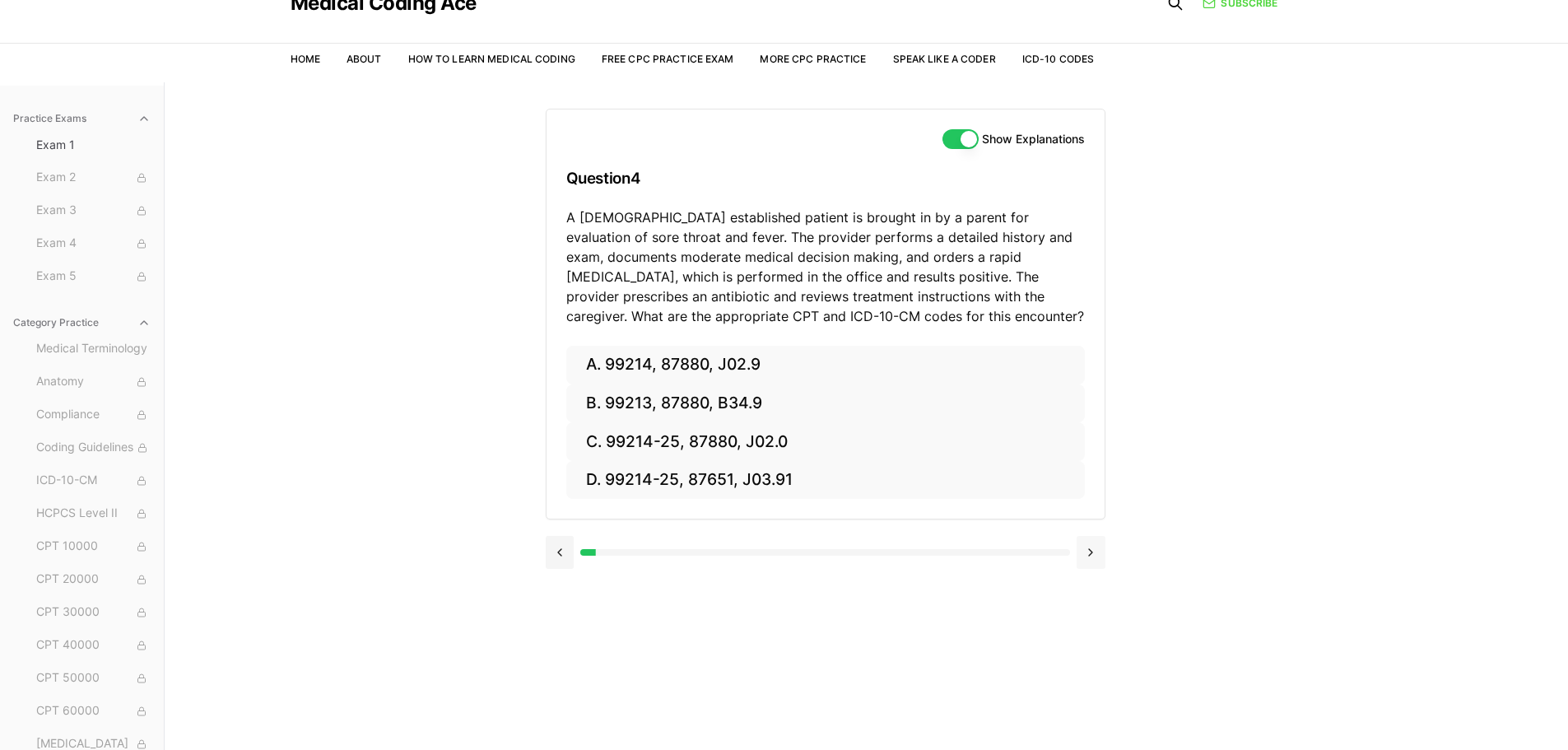
click at [1086, 555] on button at bounding box center [1092, 552] width 29 height 33
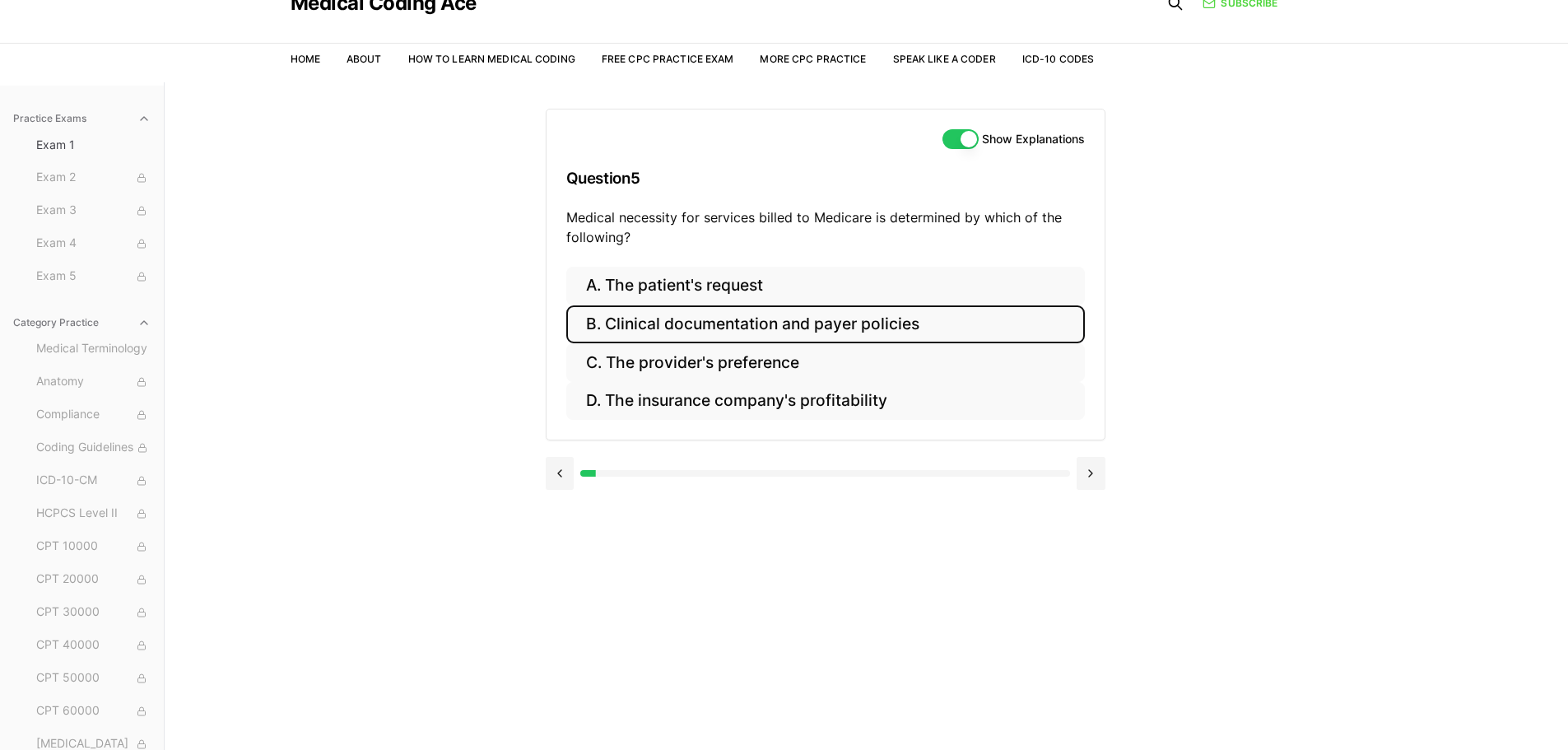
click at [740, 322] on button "B. Clinical documentation and payer policies" at bounding box center [826, 324] width 519 height 38
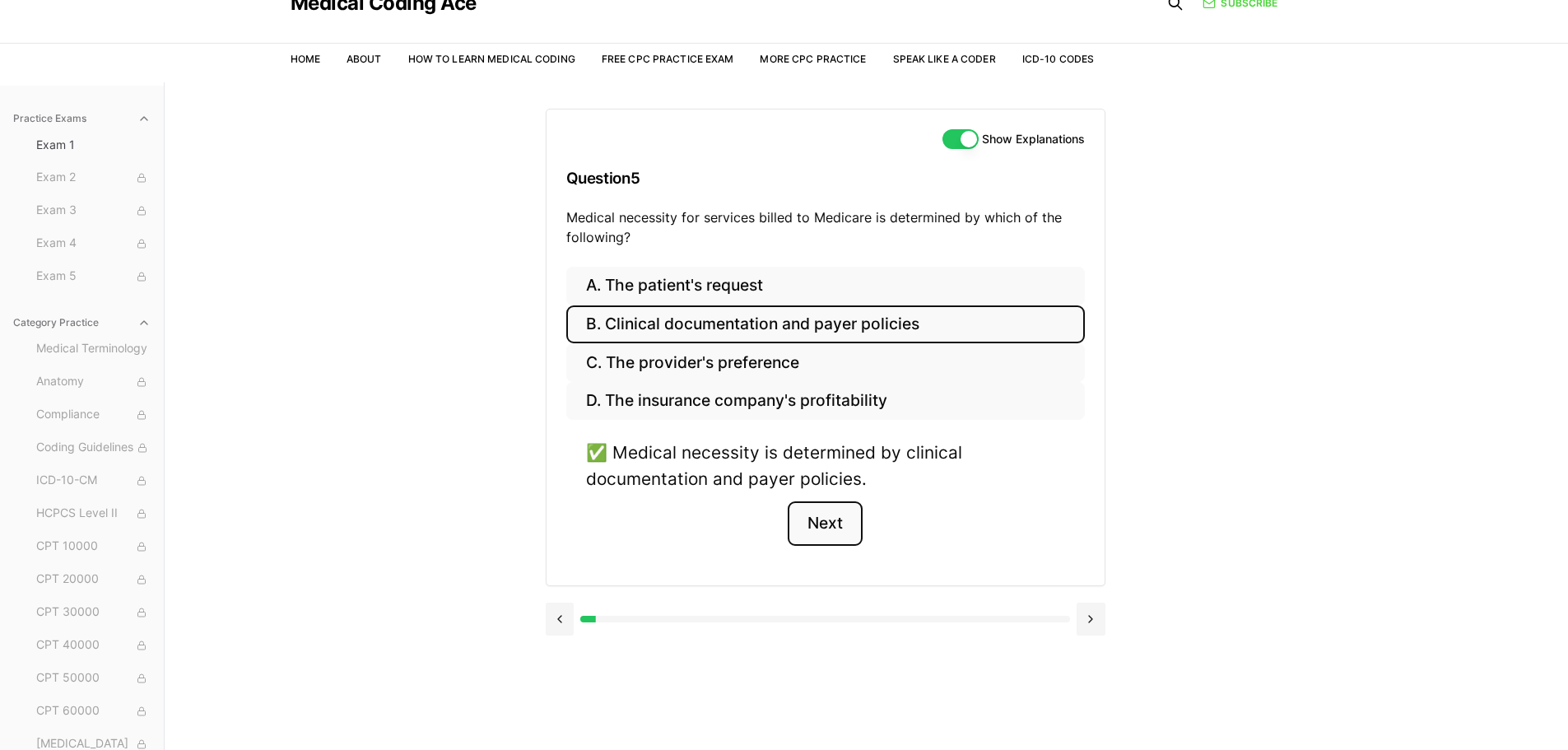
click at [822, 533] on button "Next" at bounding box center [826, 523] width 75 height 44
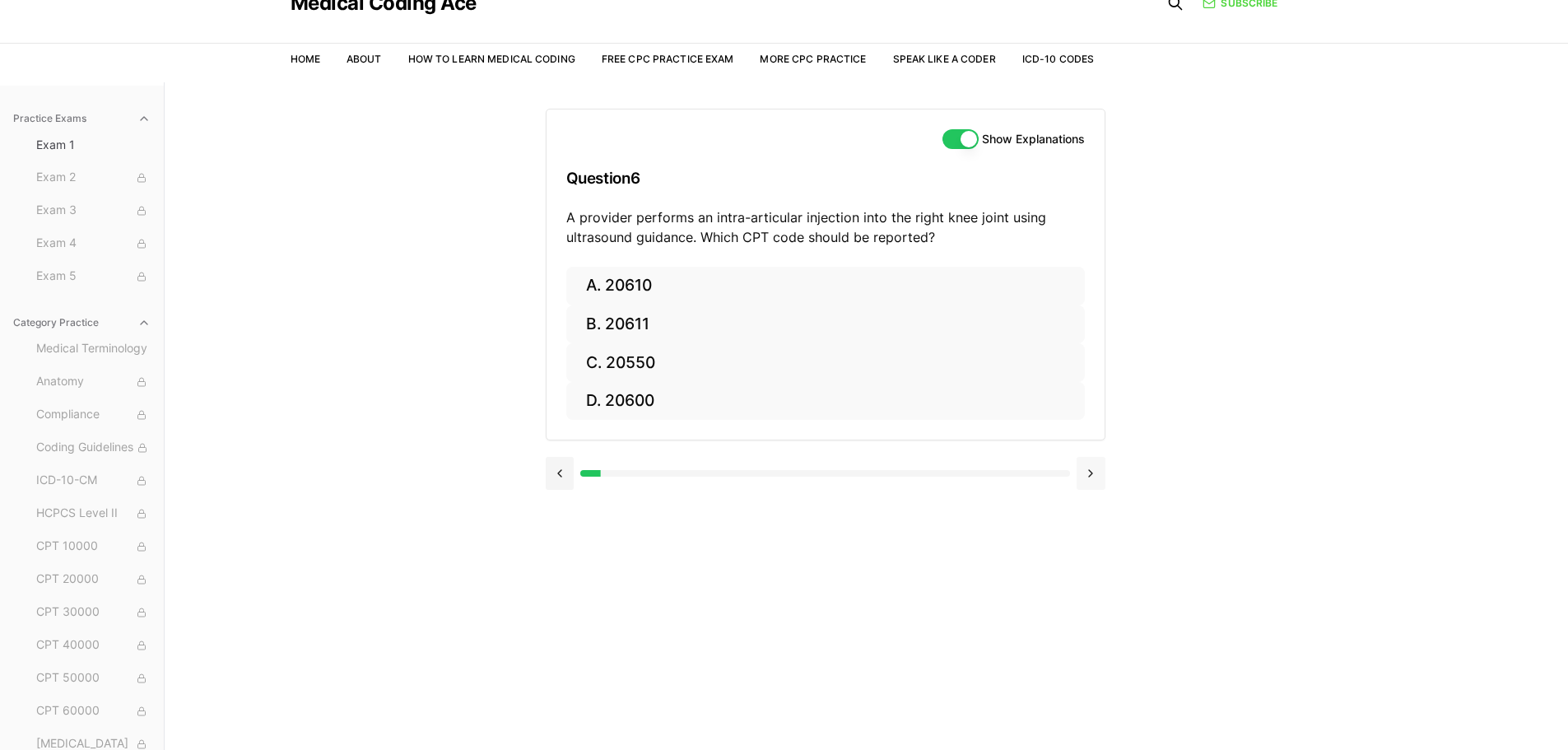
click at [1101, 476] on button at bounding box center [1092, 474] width 29 height 33
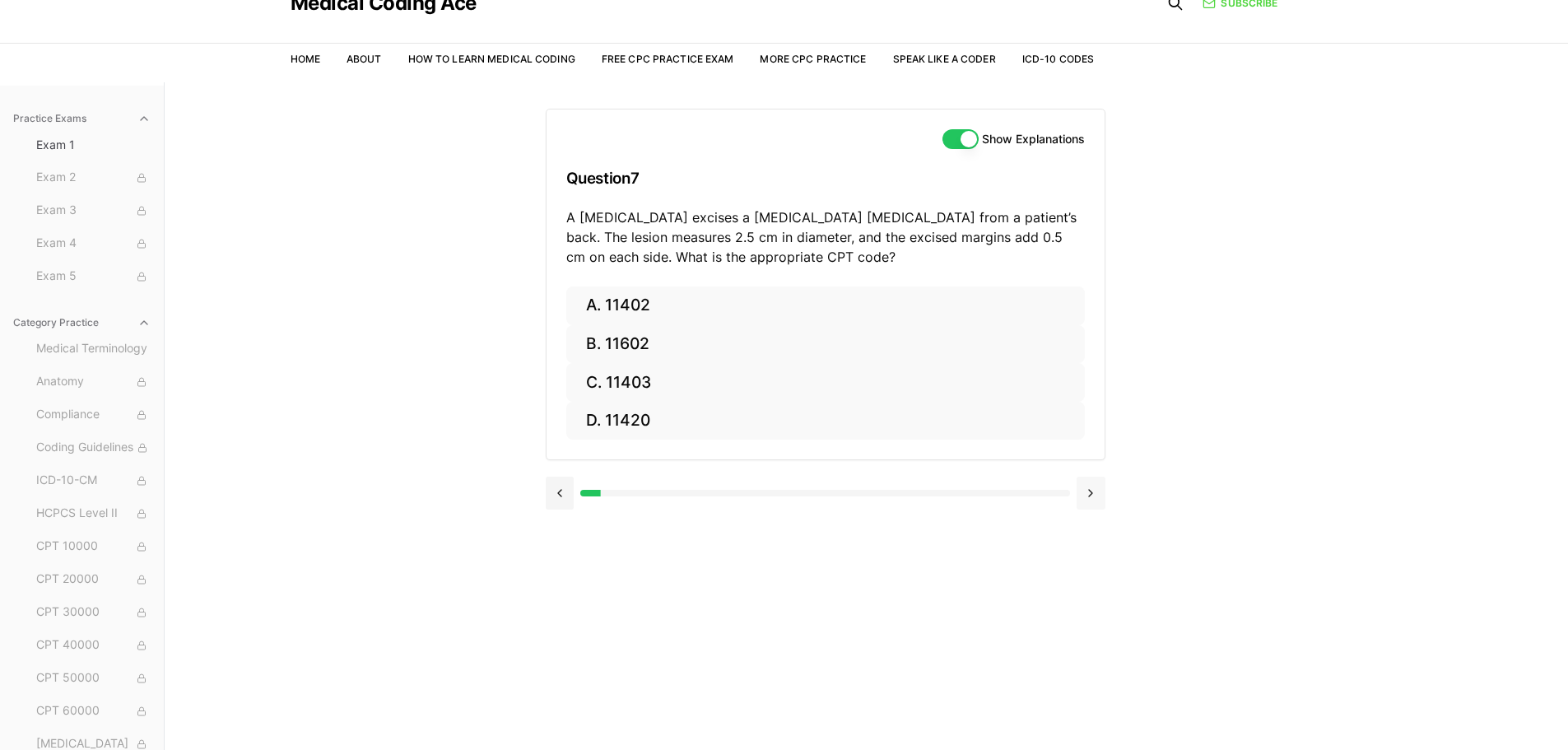
click at [1101, 476] on button at bounding box center [1092, 493] width 29 height 33
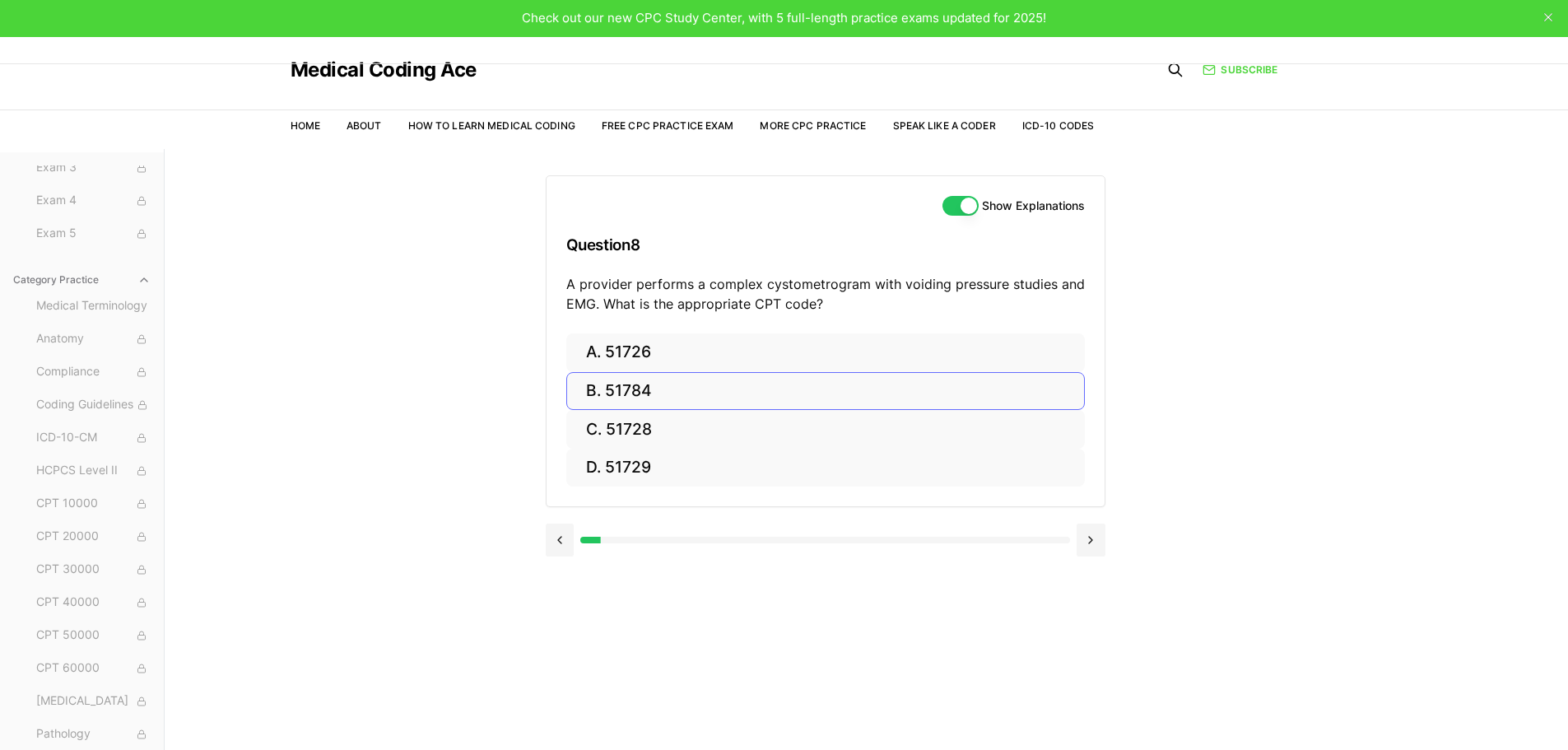
scroll to position [0, 0]
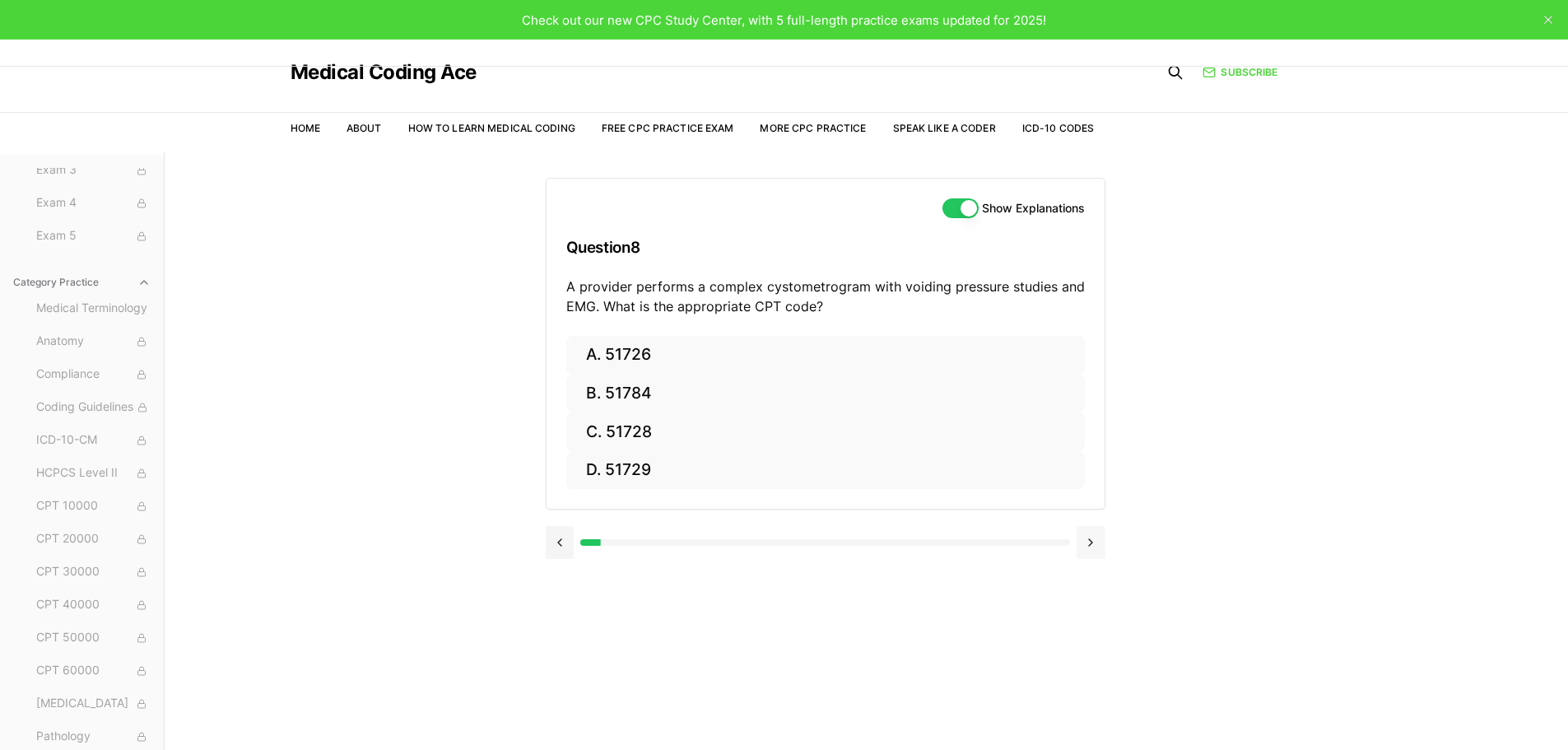
click at [1091, 538] on button at bounding box center [1092, 542] width 29 height 33
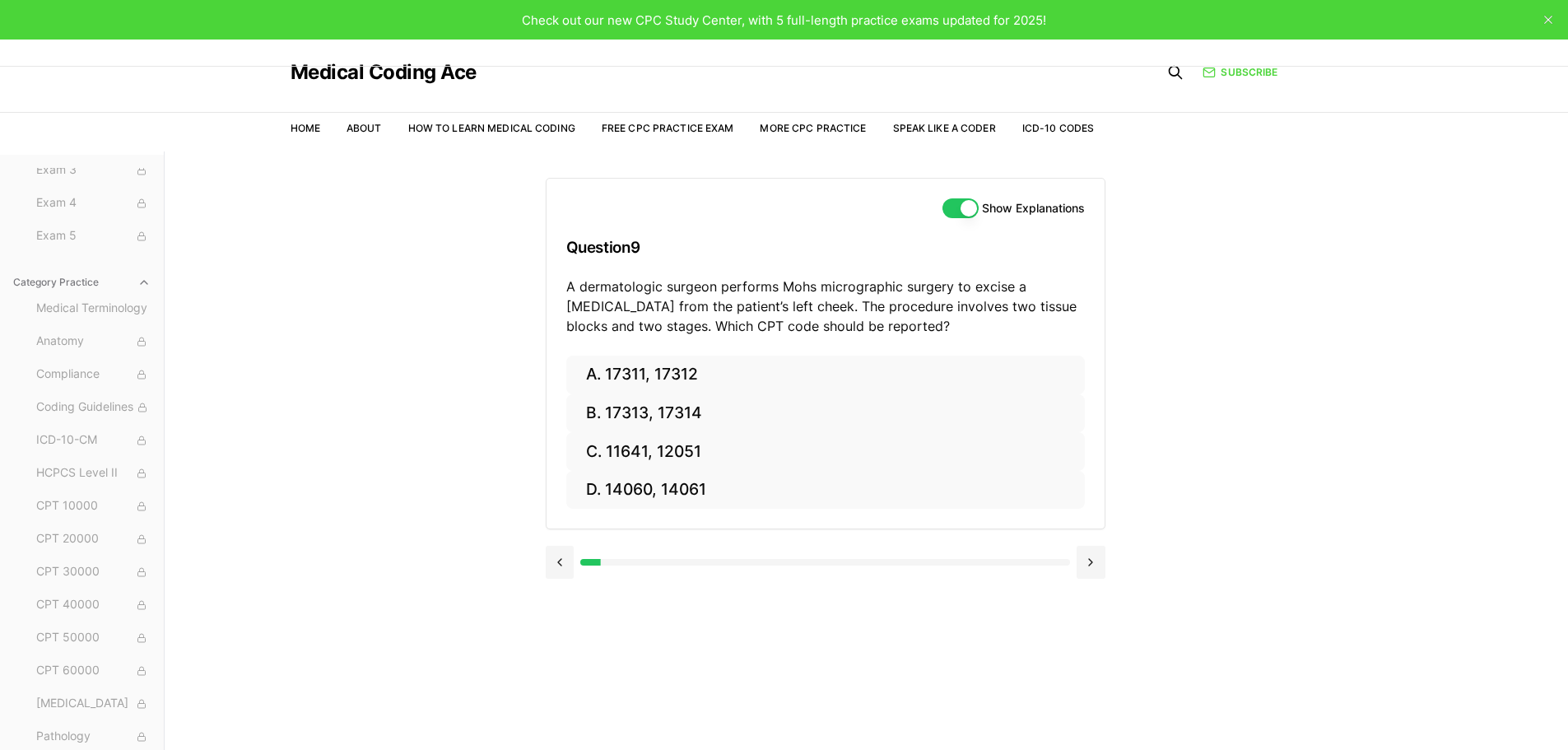
click at [1089, 535] on div at bounding box center [826, 560] width 560 height 62
click at [1091, 569] on button at bounding box center [1092, 562] width 29 height 33
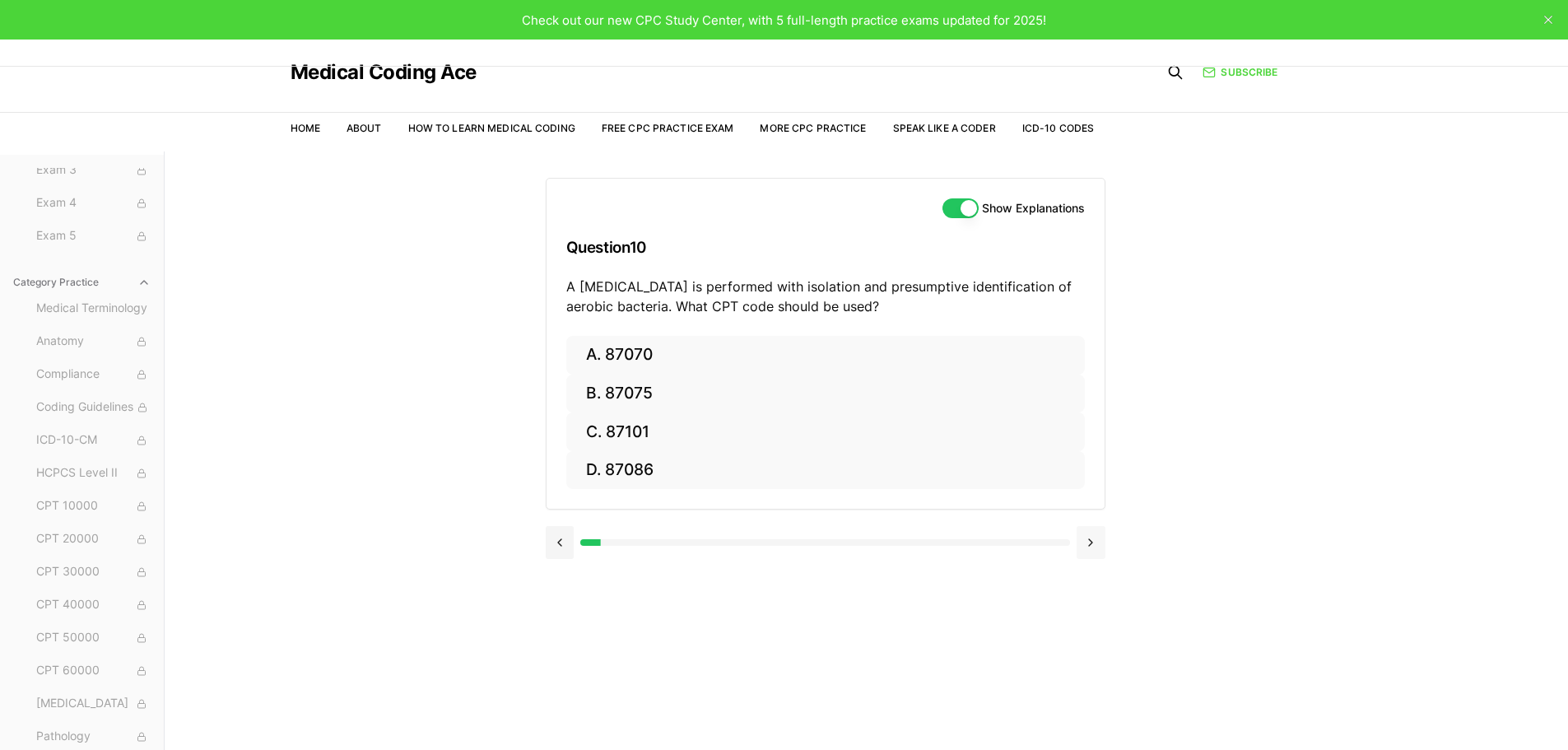
click at [1096, 552] on button at bounding box center [1092, 542] width 29 height 33
click at [1082, 541] on button at bounding box center [1092, 542] width 29 height 33
click at [952, 131] on link "Speak Like a Coder" at bounding box center [945, 127] width 103 height 12
